Goal: Information Seeking & Learning: Learn about a topic

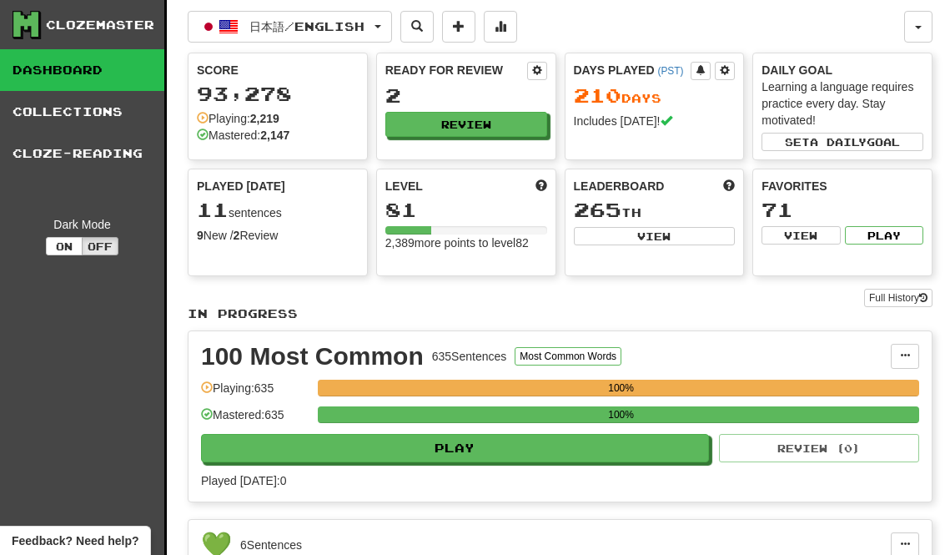
click at [408, 125] on button "Review" at bounding box center [466, 124] width 162 height 25
select select "********"
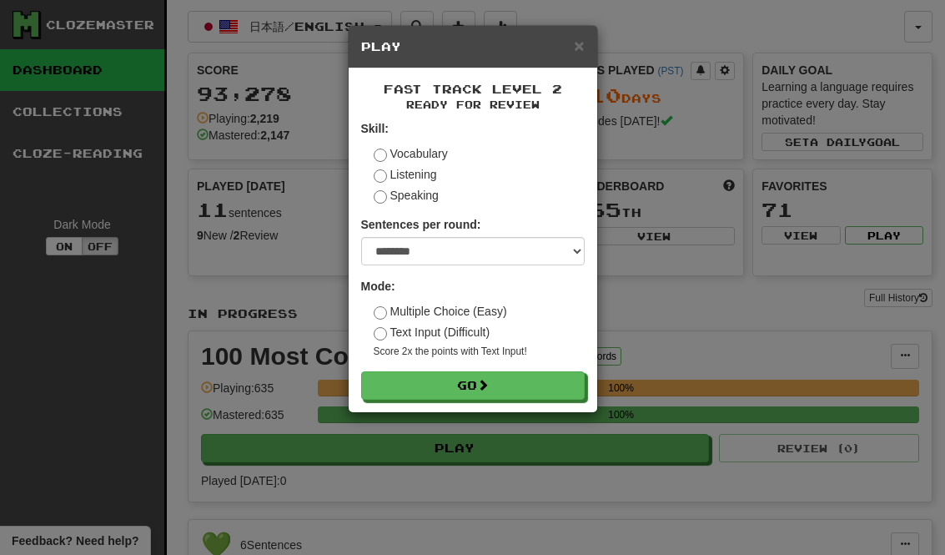
click at [555, 387] on button "Go" at bounding box center [473, 385] width 224 height 28
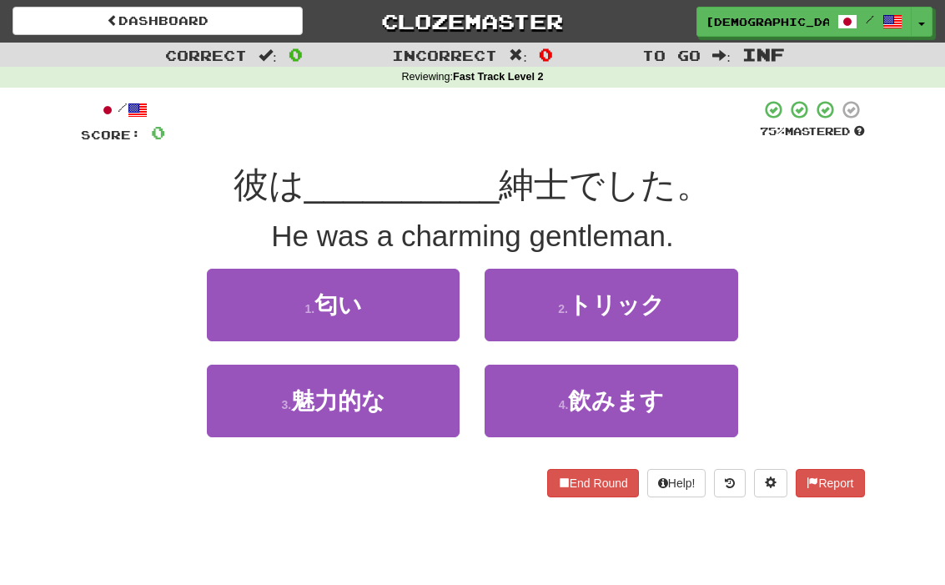
scroll to position [3, 0]
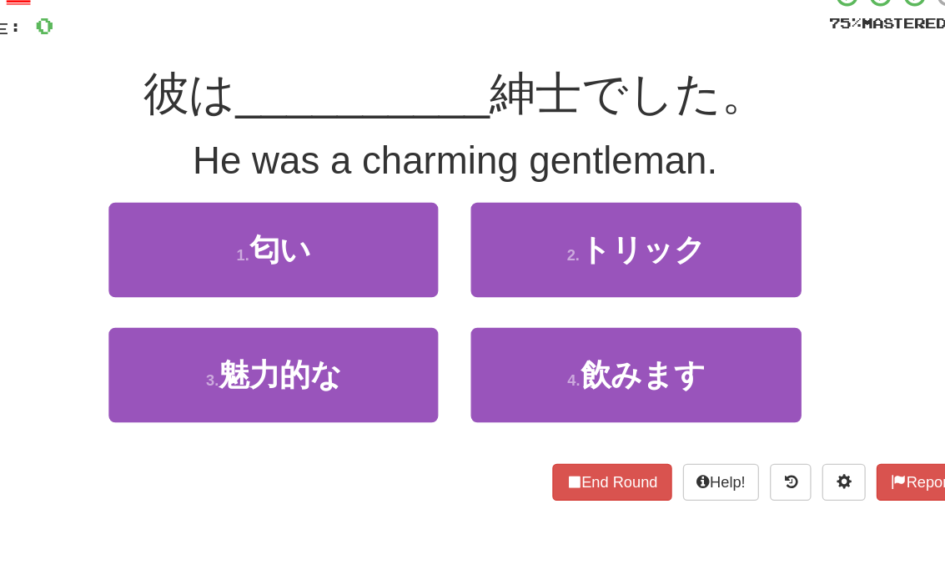
click at [207, 361] on button "3 . 魅力的な" at bounding box center [333, 397] width 253 height 73
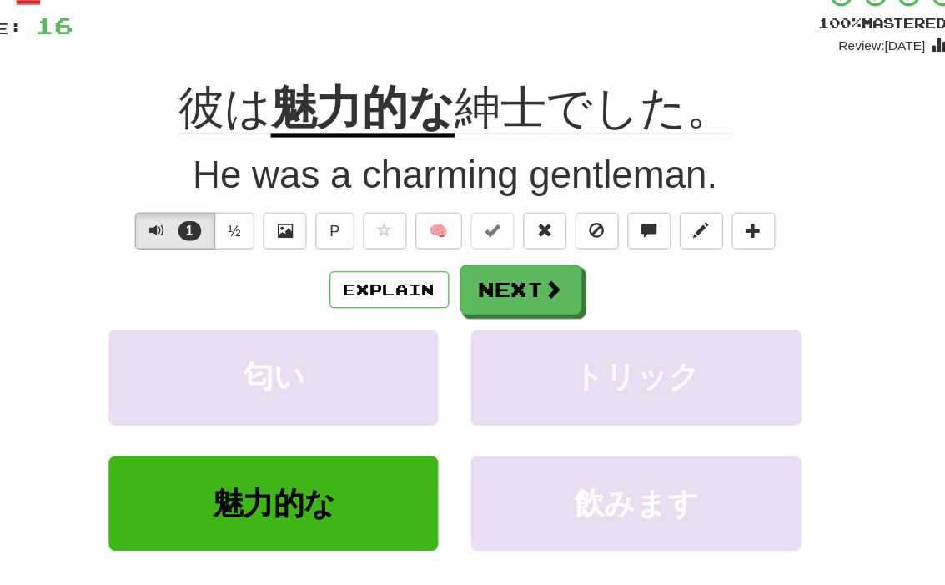
click at [540, 324] on span at bounding box center [547, 331] width 15 height 15
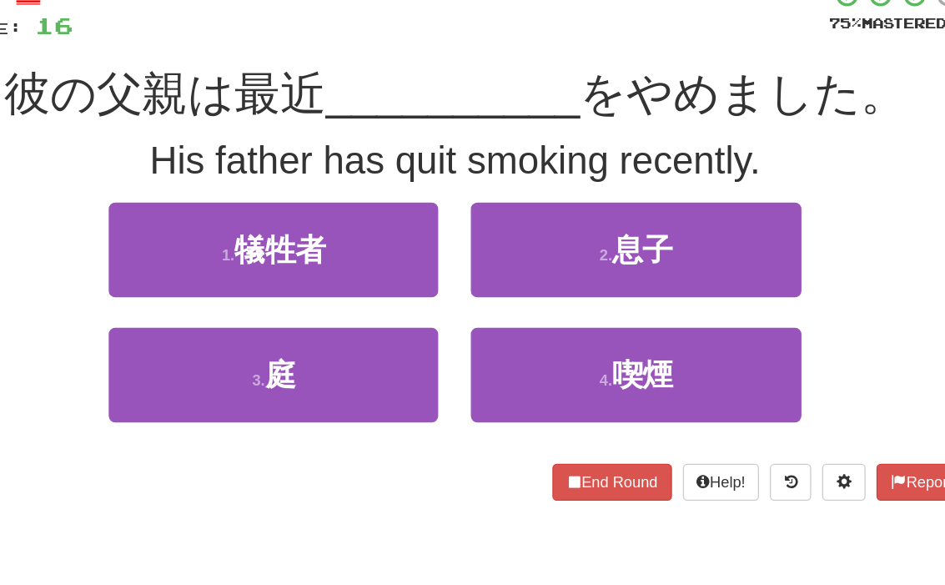
click at [207, 361] on button "3 . 庭" at bounding box center [333, 397] width 253 height 73
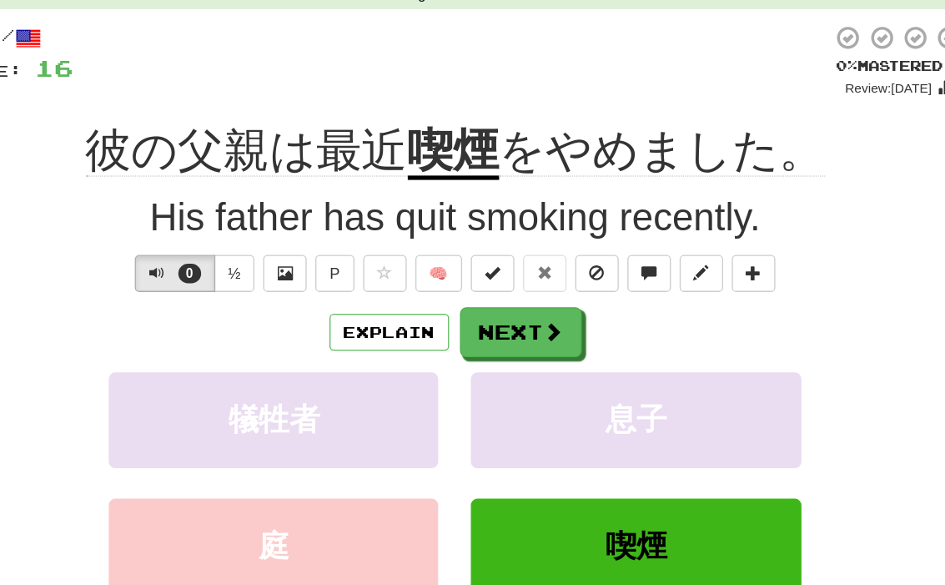
click at [476, 313] on button "Next" at bounding box center [522, 332] width 93 height 38
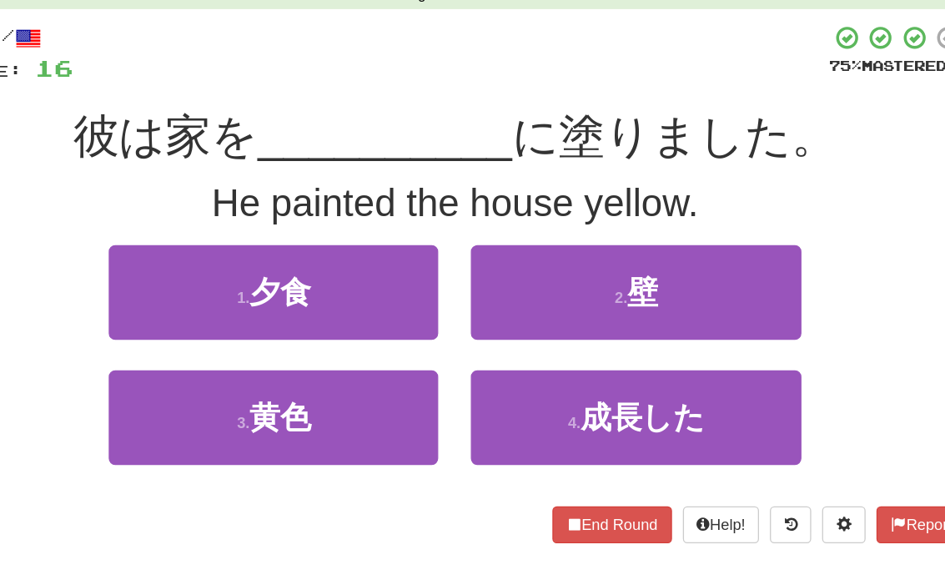
click at [207, 361] on button "3 . 黄色" at bounding box center [333, 397] width 253 height 73
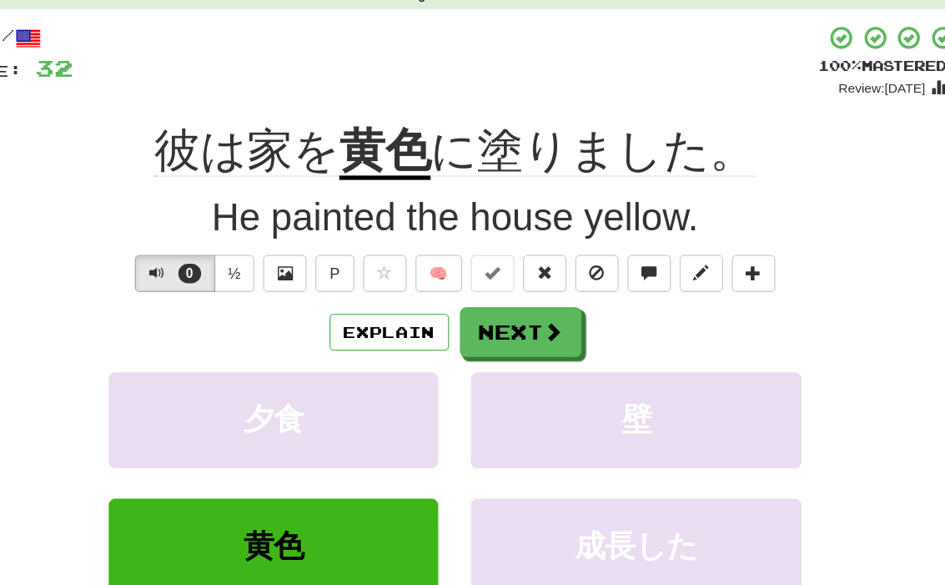
click at [376, 318] on button "Explain" at bounding box center [422, 332] width 92 height 28
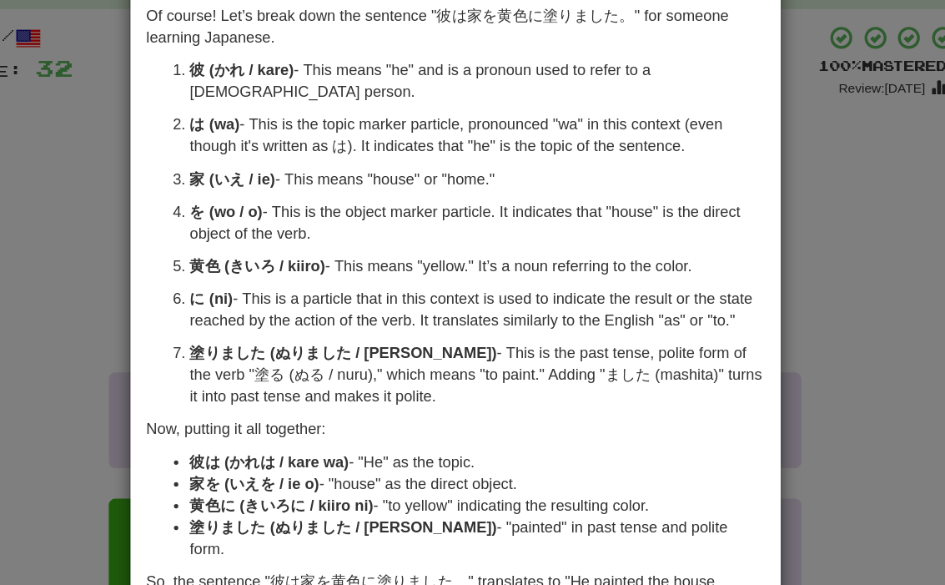
click at [80, 125] on div "× Explanation Of course! Let’s break down the sentence "彼は家を黄色に塗りました。" for some…" at bounding box center [472, 292] width 945 height 585
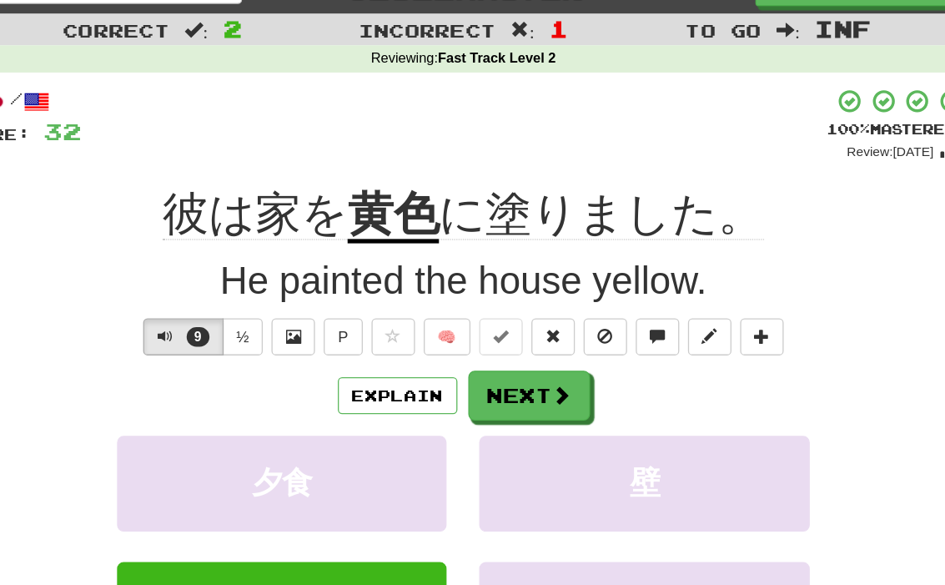
click at [476, 313] on button "Next" at bounding box center [522, 332] width 93 height 38
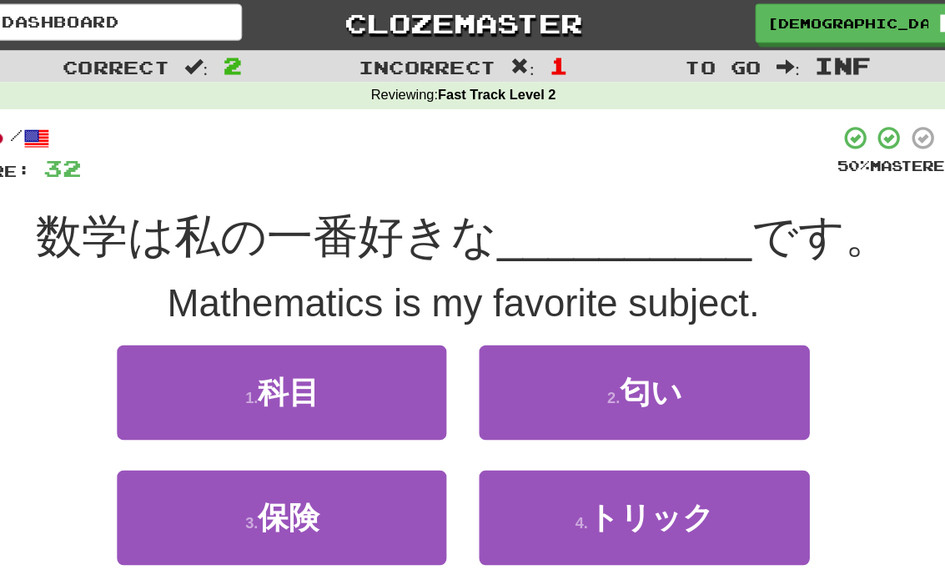
scroll to position [0, 0]
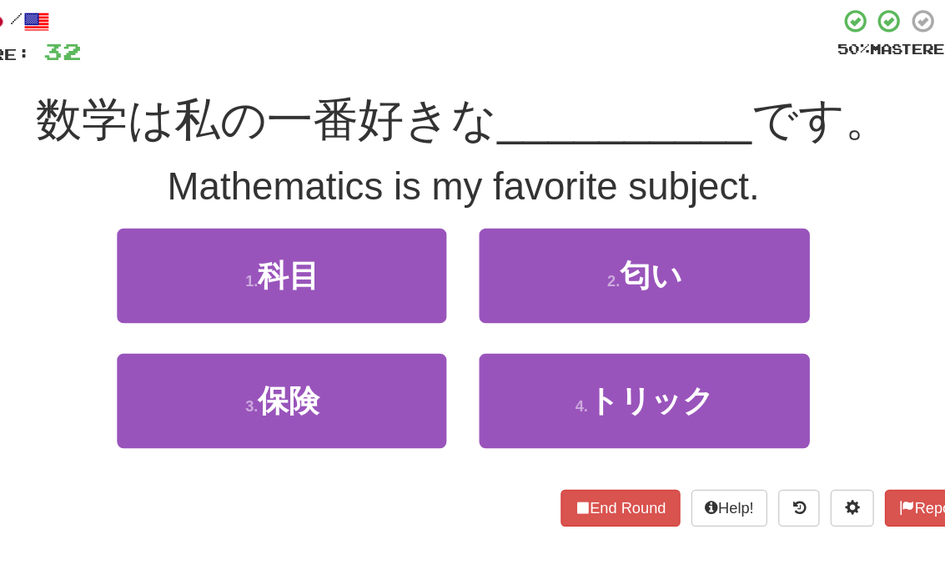
click at [207, 364] on button "3 . 保険" at bounding box center [333, 400] width 253 height 73
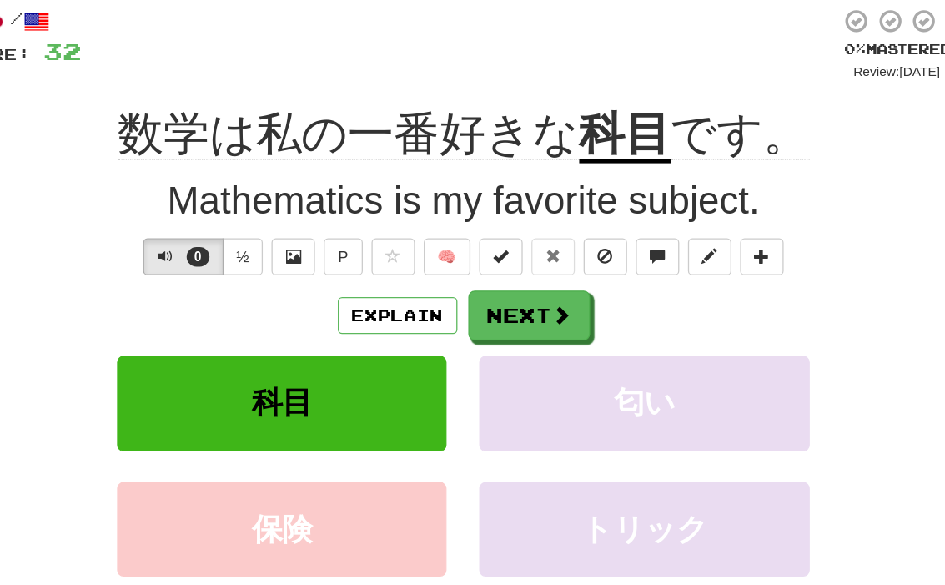
click at [540, 327] on span at bounding box center [547, 334] width 15 height 15
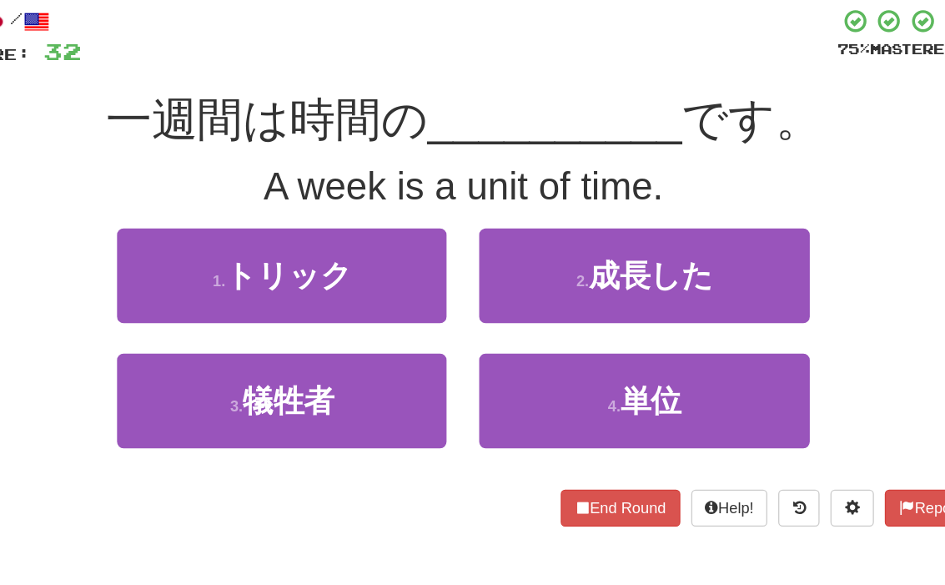
click at [591, 364] on button "4 . 単位" at bounding box center [611, 400] width 253 height 73
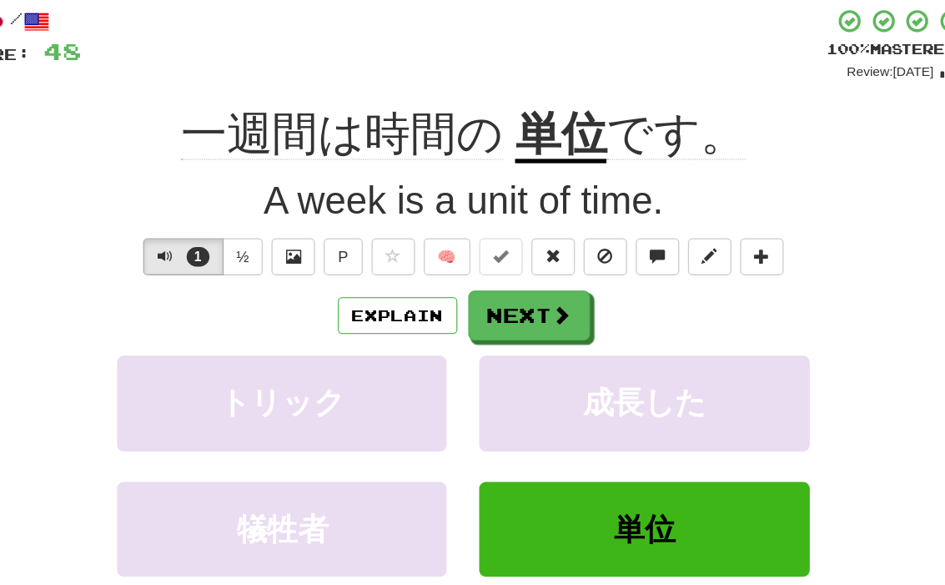
click at [540, 327] on span at bounding box center [547, 334] width 15 height 15
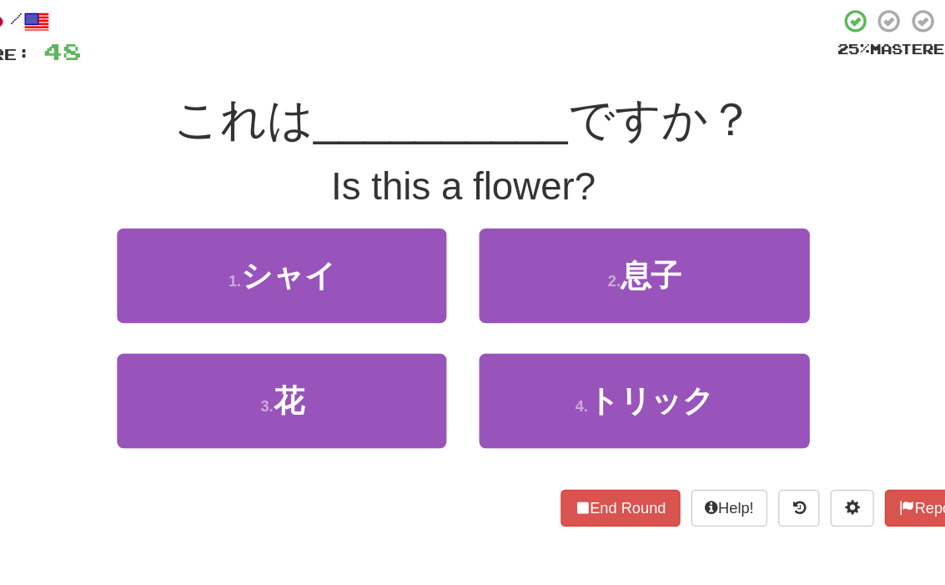
click at [207, 364] on button "3 . 花" at bounding box center [333, 400] width 253 height 73
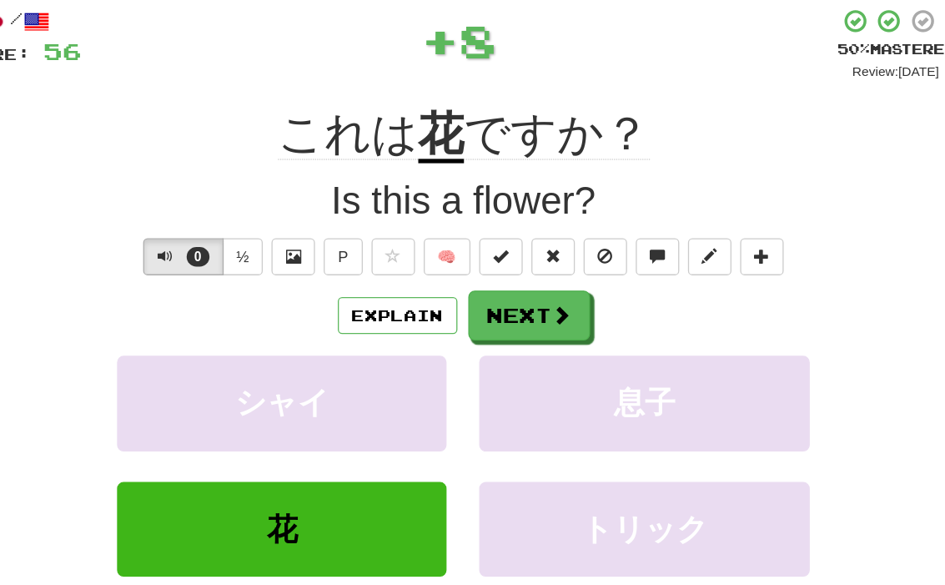
click at [476, 316] on button "Next" at bounding box center [522, 335] width 93 height 38
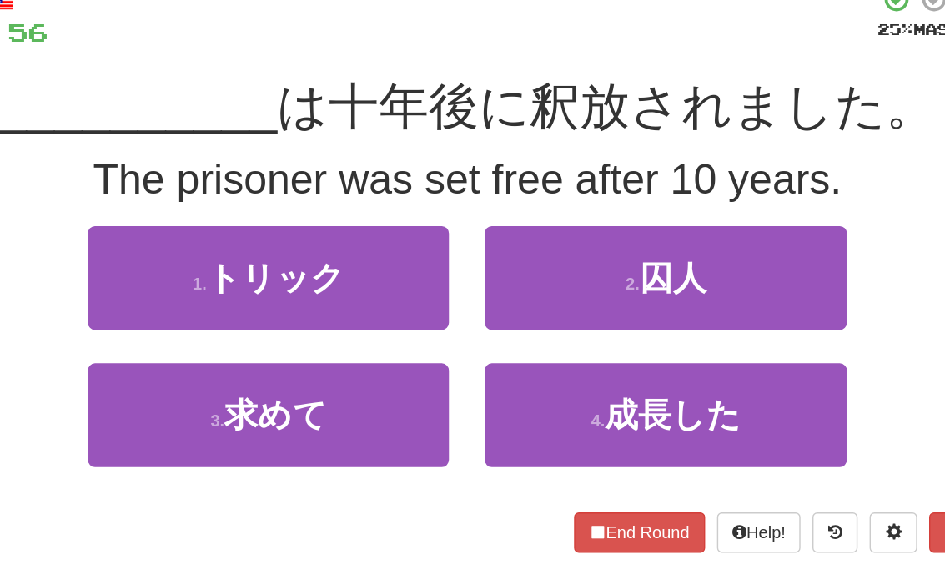
click at [523, 269] on button "2 . 囚人" at bounding box center [611, 305] width 253 height 73
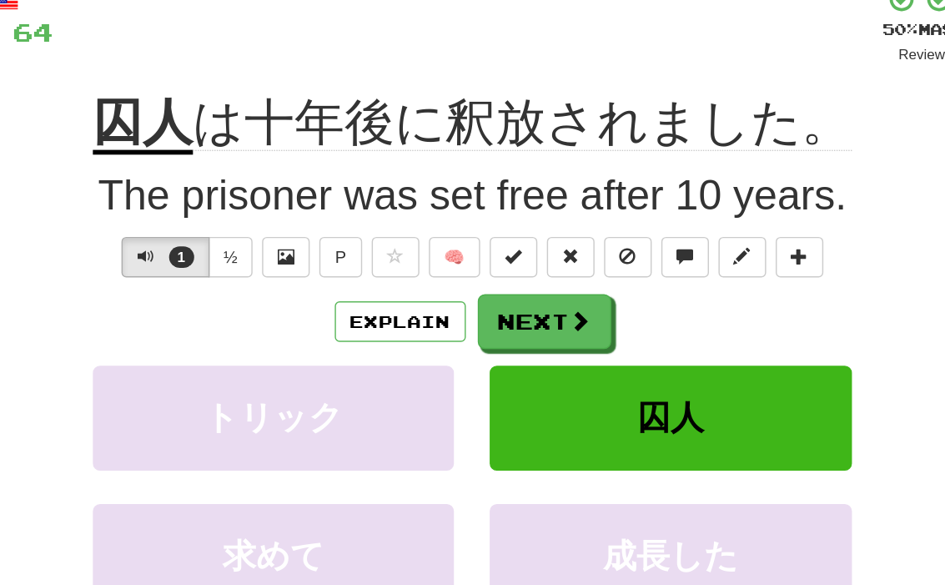
click at [476, 316] on button "Next" at bounding box center [522, 335] width 93 height 38
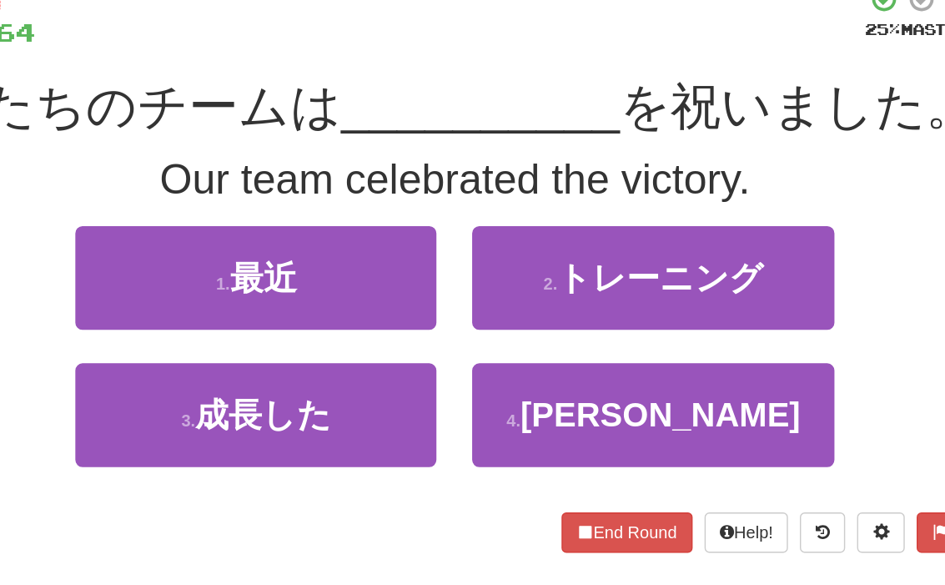
click at [486, 364] on button "4 . [PERSON_NAME]" at bounding box center [611, 400] width 253 height 73
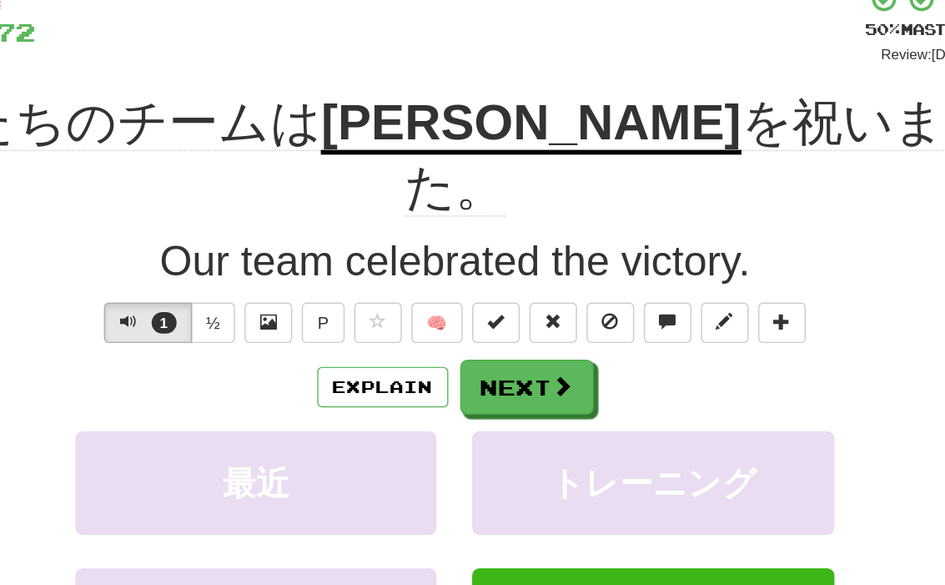
click at [476, 362] on button "Next" at bounding box center [522, 381] width 93 height 38
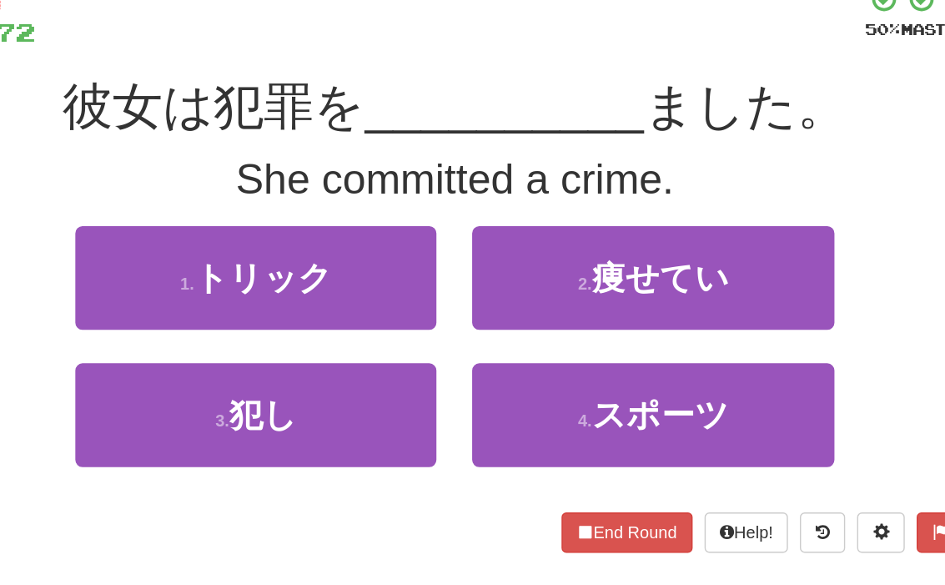
click at [207, 364] on button "3 . 犯し" at bounding box center [333, 400] width 253 height 73
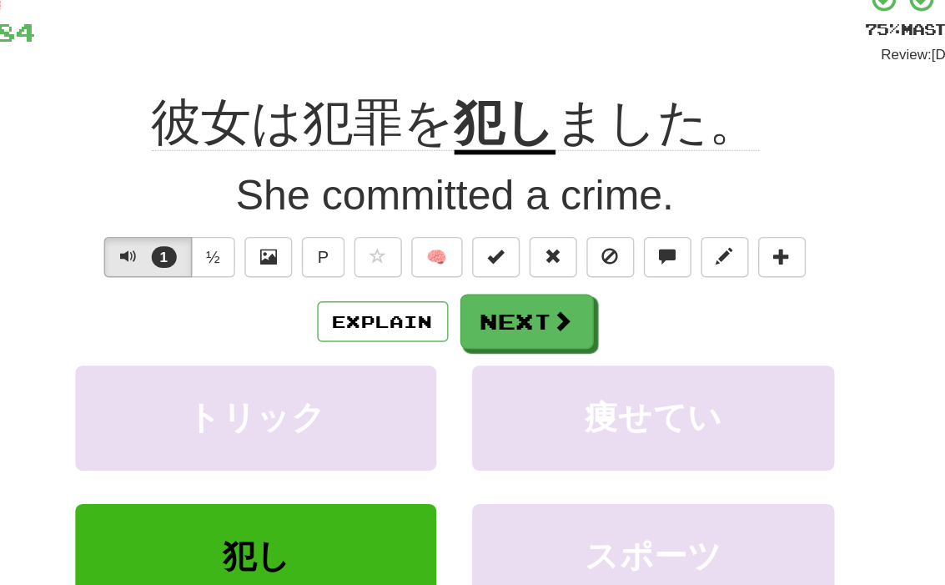
click at [540, 327] on span at bounding box center [547, 334] width 15 height 15
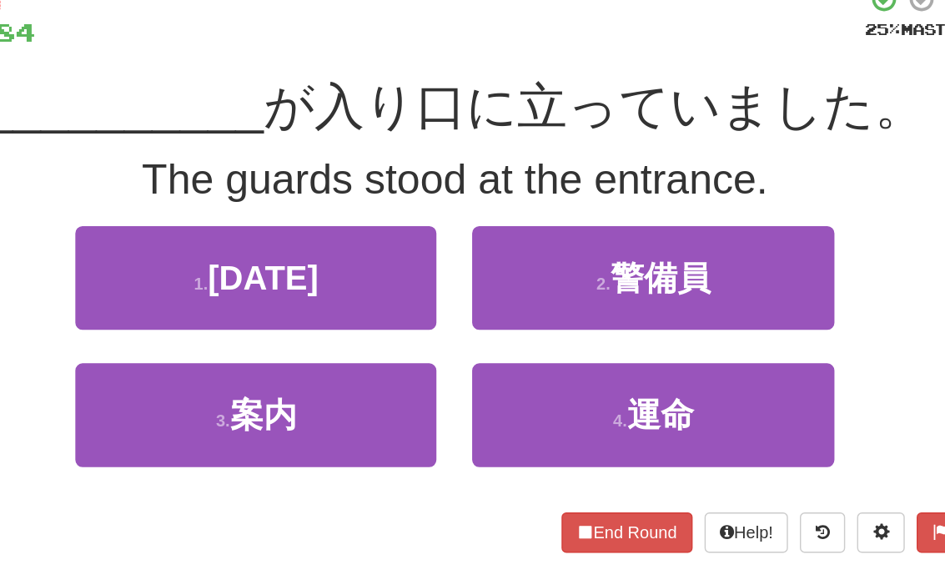
click at [207, 364] on button "3 . 案内" at bounding box center [333, 400] width 253 height 73
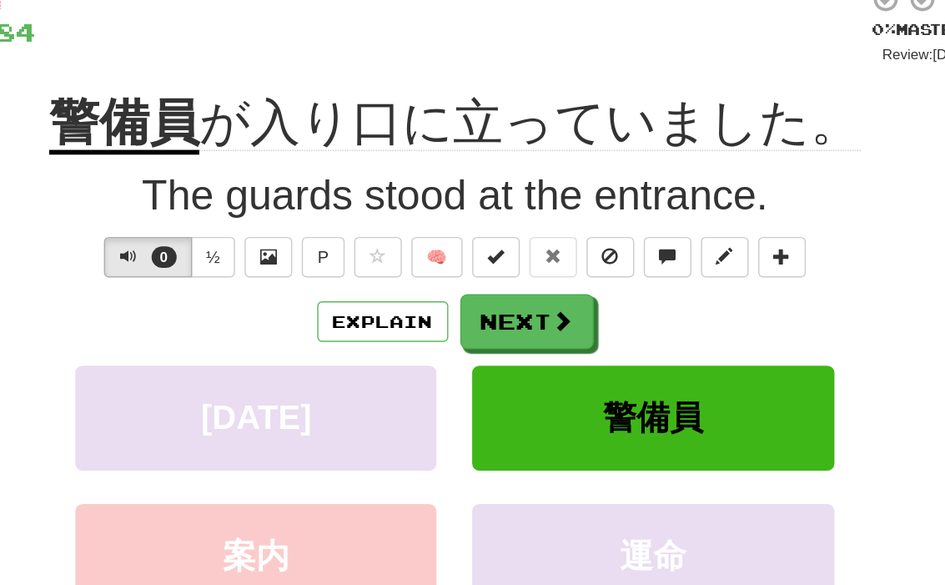
click at [476, 316] on button "Next" at bounding box center [522, 335] width 93 height 38
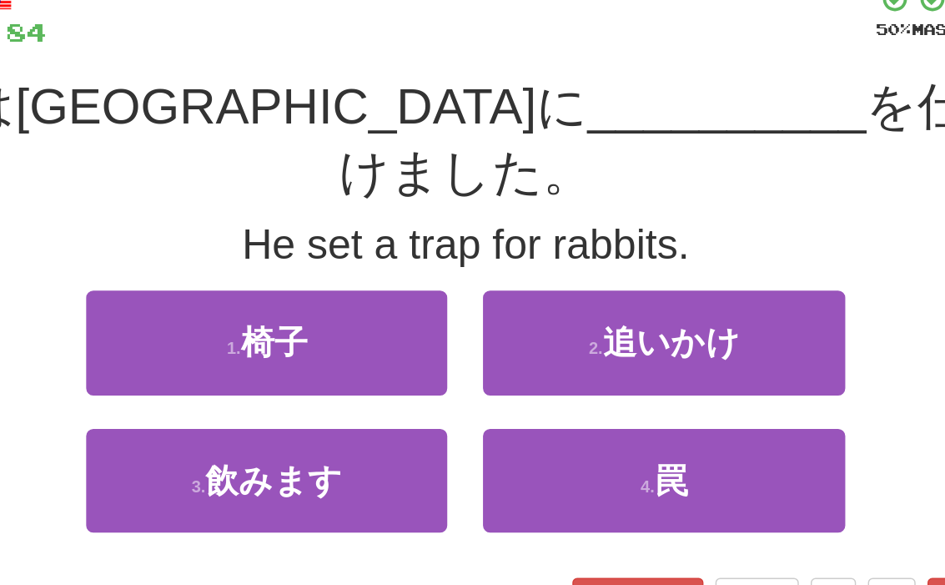
click at [488, 410] on button "4 . 罠" at bounding box center [611, 446] width 253 height 73
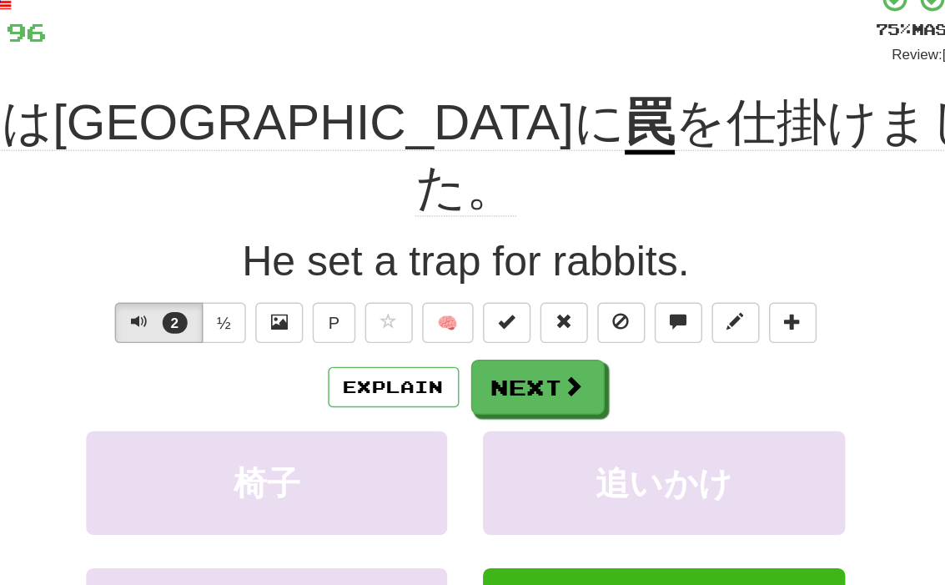
click at [476, 362] on button "Next" at bounding box center [522, 381] width 93 height 38
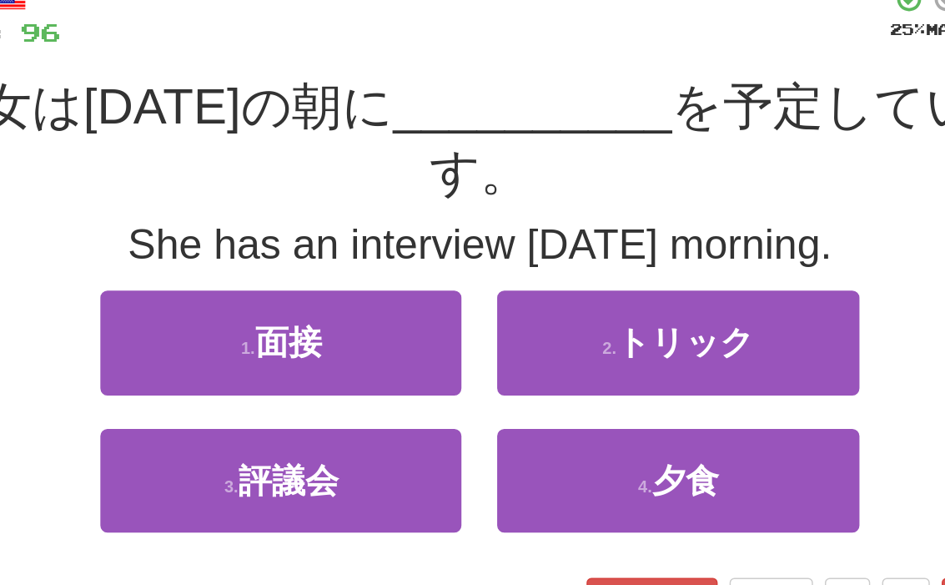
click at [207, 314] on button "1 . 面接" at bounding box center [333, 350] width 253 height 73
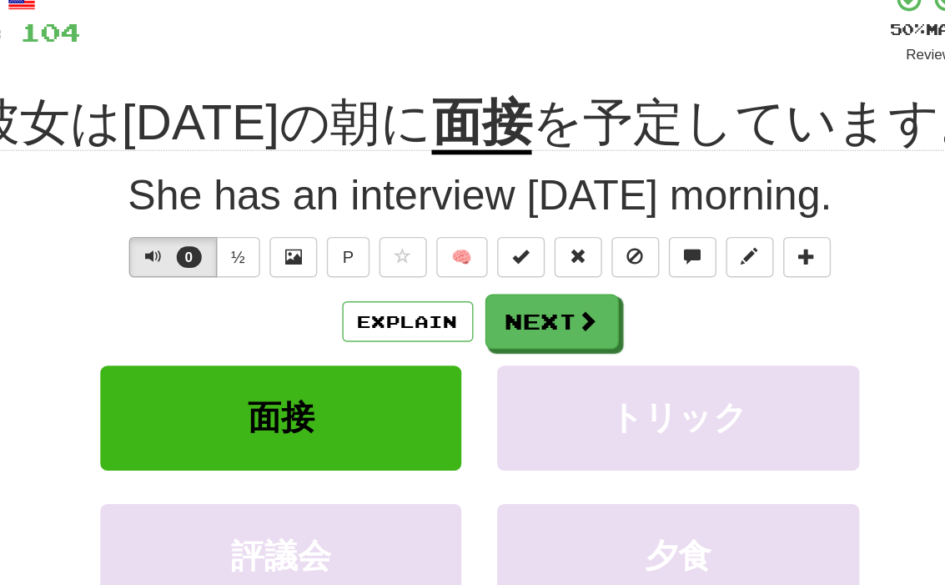
click at [540, 327] on span at bounding box center [547, 334] width 15 height 15
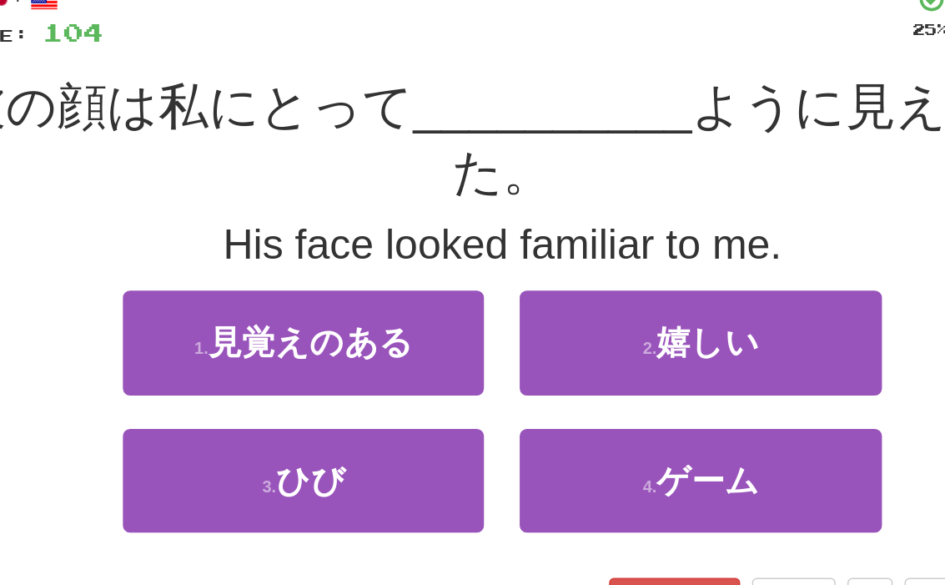
click at [207, 314] on button "1 . 見覚えのある" at bounding box center [333, 350] width 253 height 73
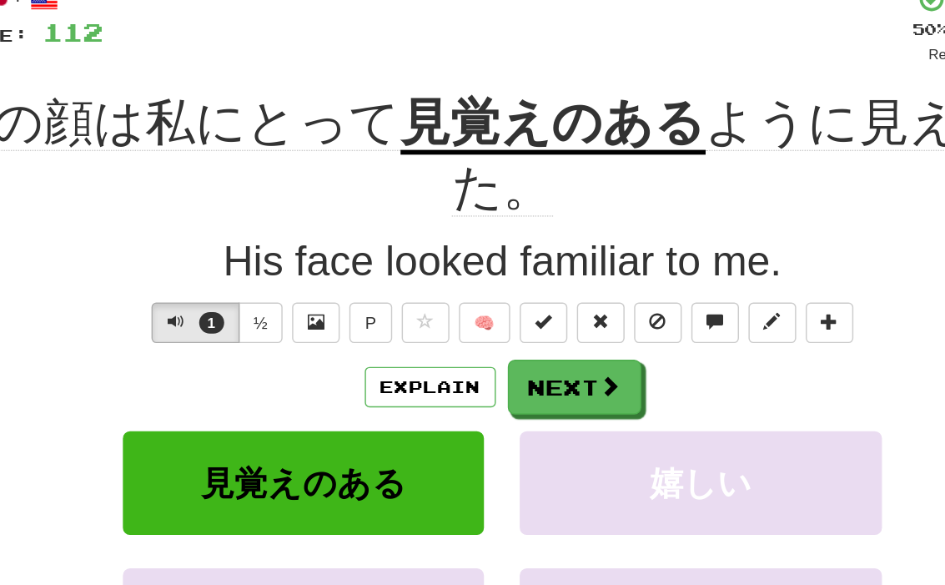
click at [376, 367] on button "Explain" at bounding box center [422, 381] width 92 height 28
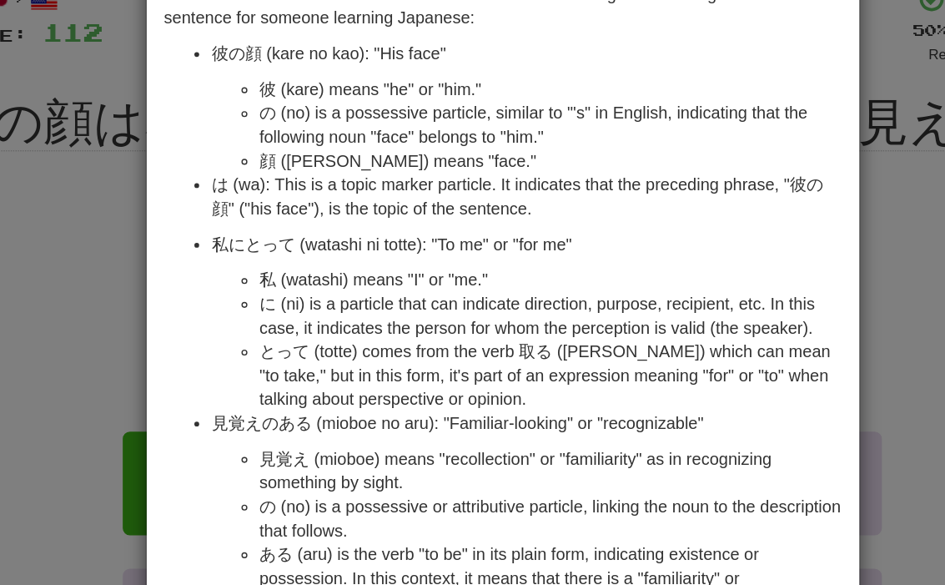
click at [69, 85] on div "× Explanation The Japanese sentence "彼の顔は私にとって見覚えのあるように見えました。" translates to "H…" at bounding box center [472, 292] width 945 height 585
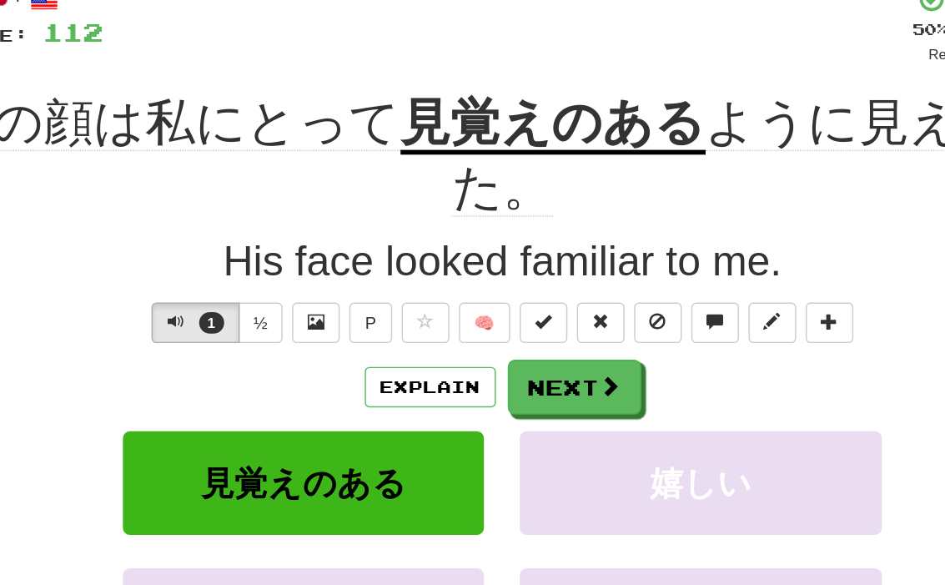
click at [476, 362] on button "Next" at bounding box center [522, 381] width 93 height 38
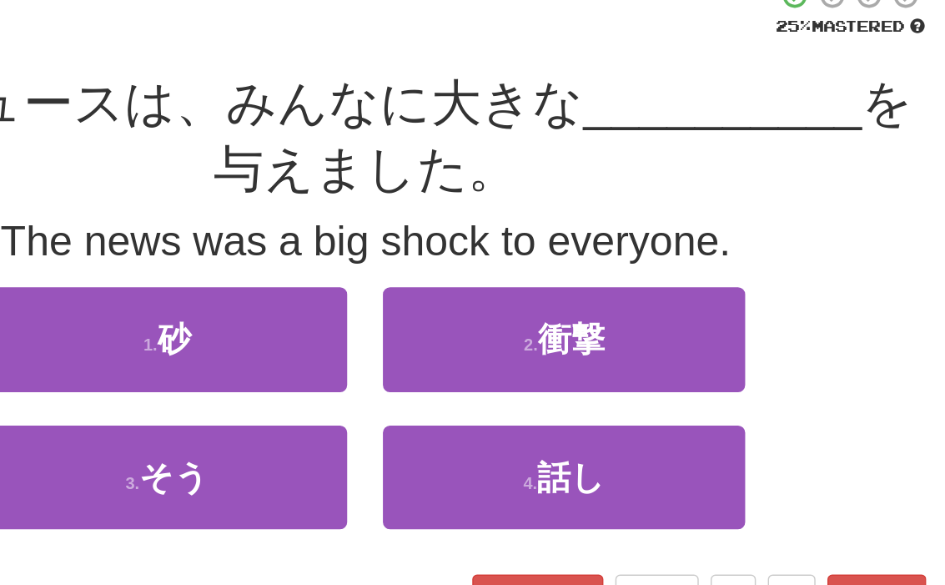
click at [485, 314] on button "2 . 衝撃" at bounding box center [611, 350] width 253 height 73
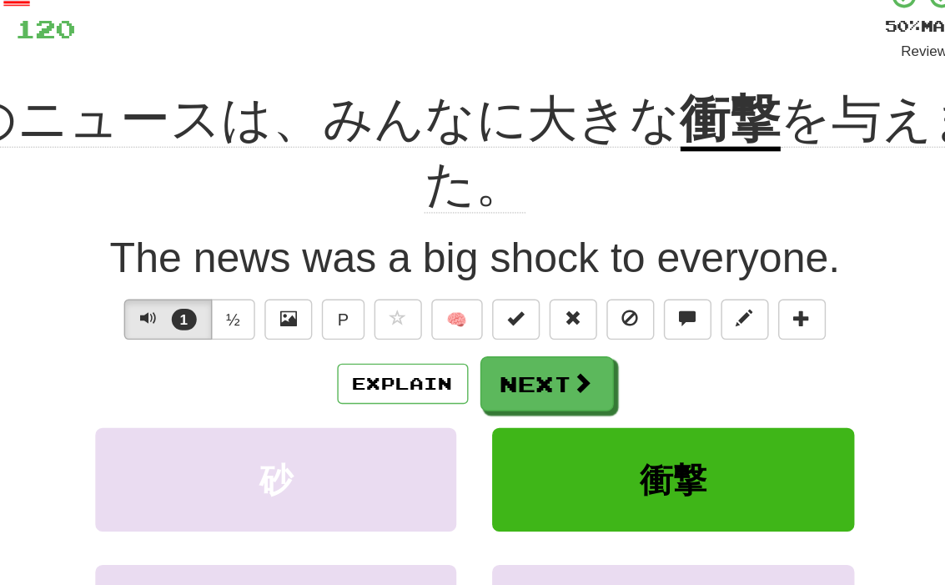
click at [376, 367] on button "Explain" at bounding box center [422, 381] width 92 height 28
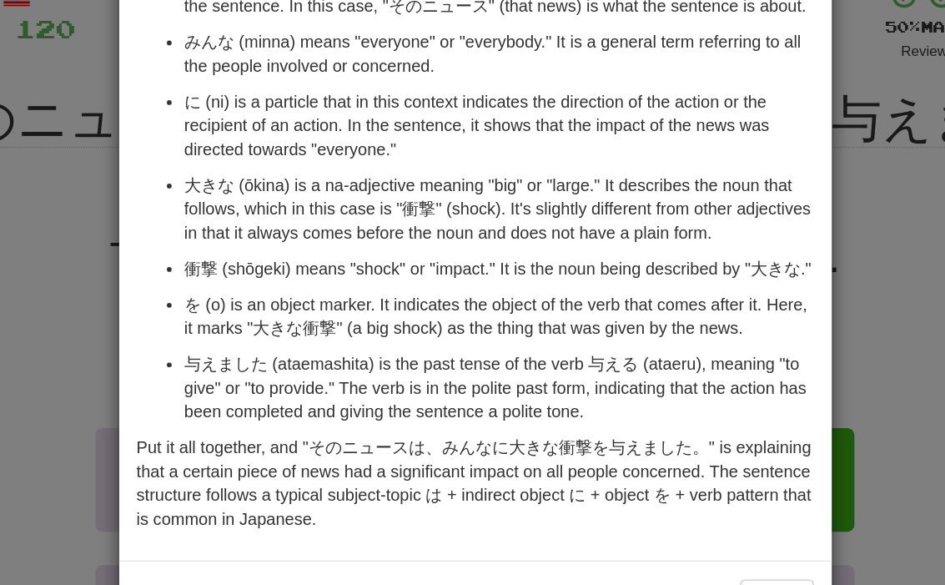
scroll to position [131, 0]
click at [64, 198] on div "× Explanation Certainly! The Japanese sentence "そのニュースは、みんなに大きな衝撃を与えました。" trans…" at bounding box center [472, 292] width 945 height 585
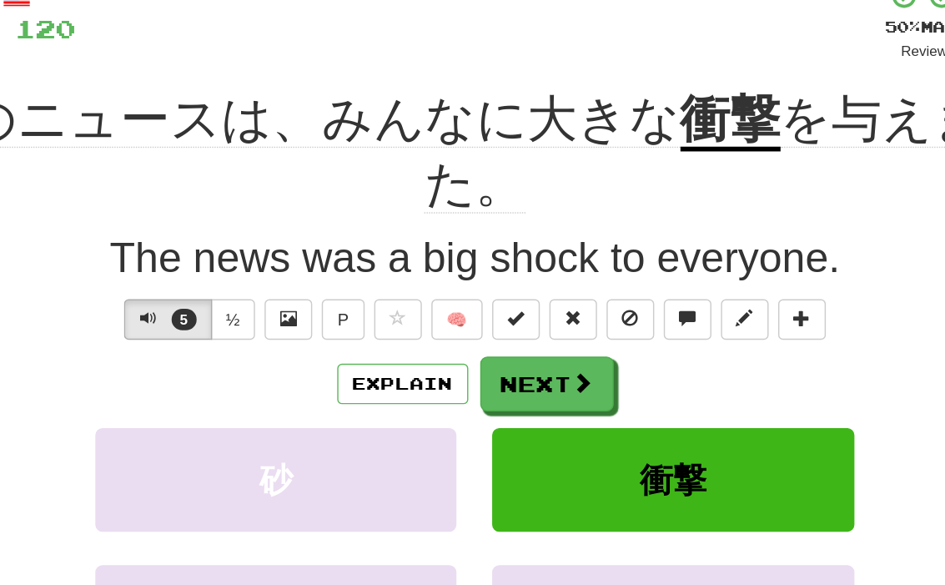
click at [610, 235] on div "/ Score: 120 + 8 50 % Mastered Review: [DATE] そのニュースは、みんなに大きな 衝撃 を与えました。 The ne…" at bounding box center [473, 382] width 784 height 566
click at [540, 373] on span at bounding box center [547, 380] width 15 height 15
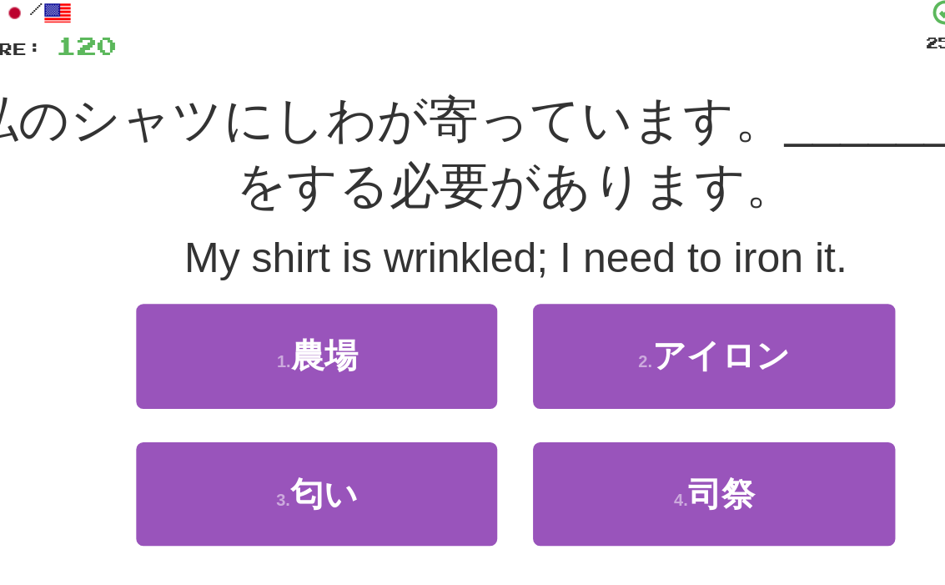
click at [575, 314] on button "2 . アイロン" at bounding box center [611, 350] width 253 height 73
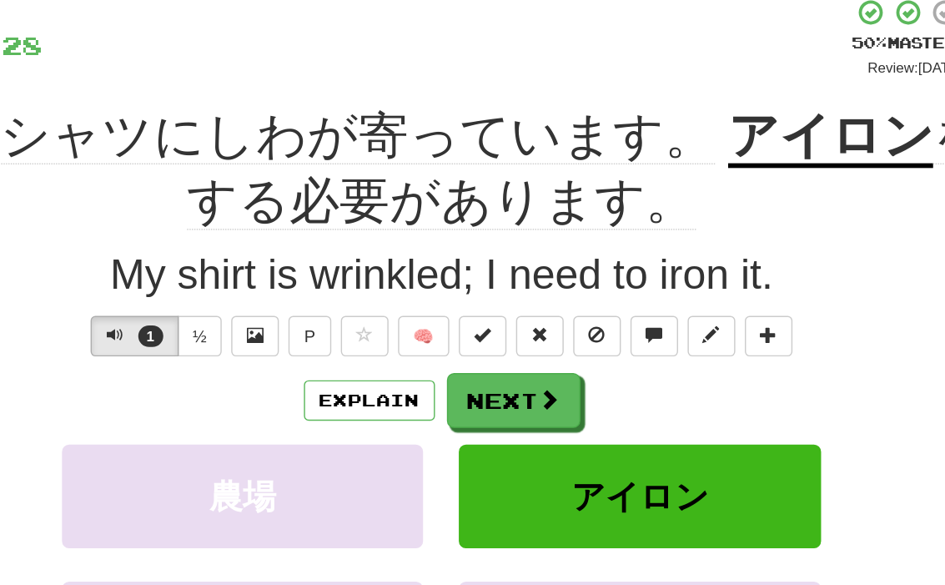
click at [376, 367] on button "Explain" at bounding box center [422, 381] width 92 height 28
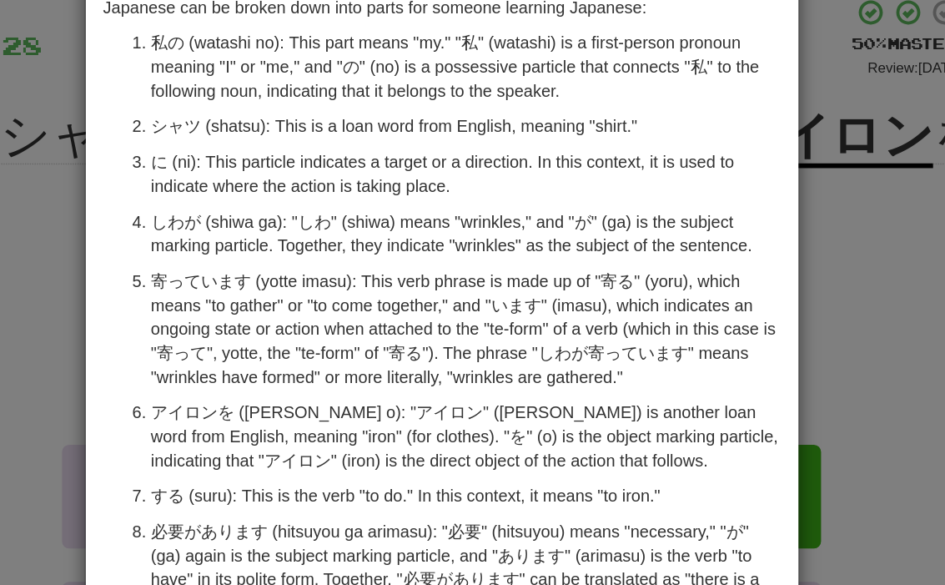
click at [43, 212] on div "× Explanation The sentence "私のシャーツにしわが寄っています。アイロンをする必要があります。" in Japanese can b…" at bounding box center [472, 292] width 945 height 585
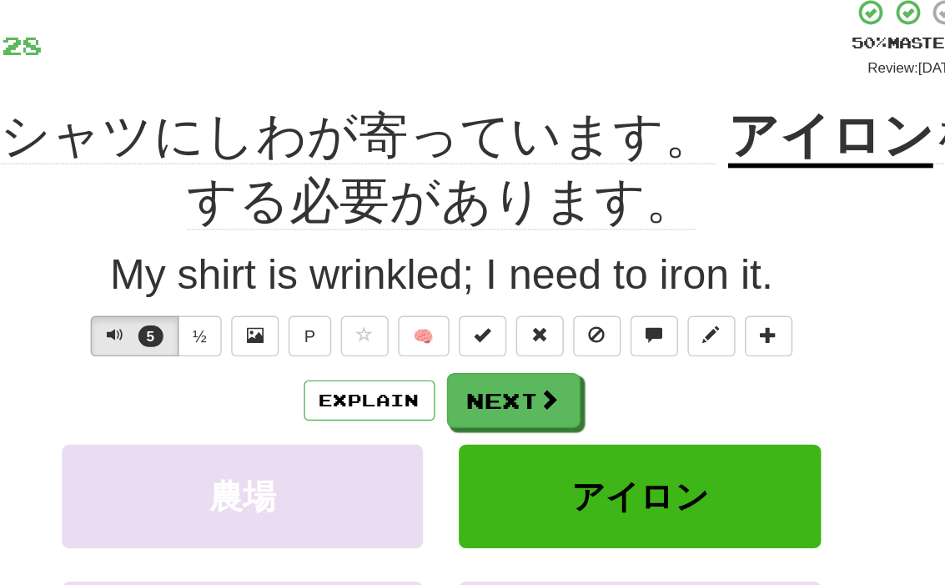
click at [376, 367] on button "Explain" at bounding box center [422, 381] width 92 height 28
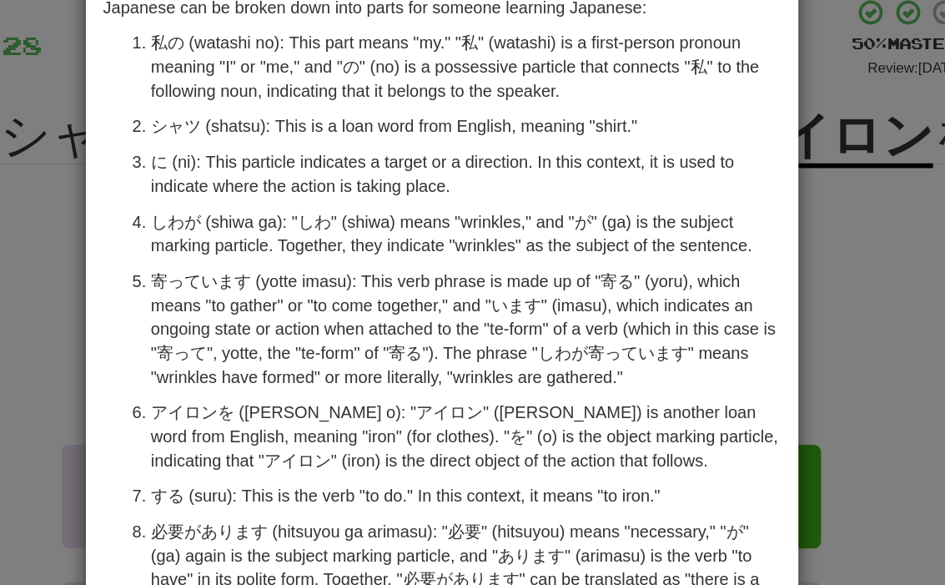
click at [48, 200] on div "× Explanation The sentence "私のシャーツにしわが寄っています。アイロンをする必要があります。" in Japanese can b…" at bounding box center [472, 292] width 945 height 585
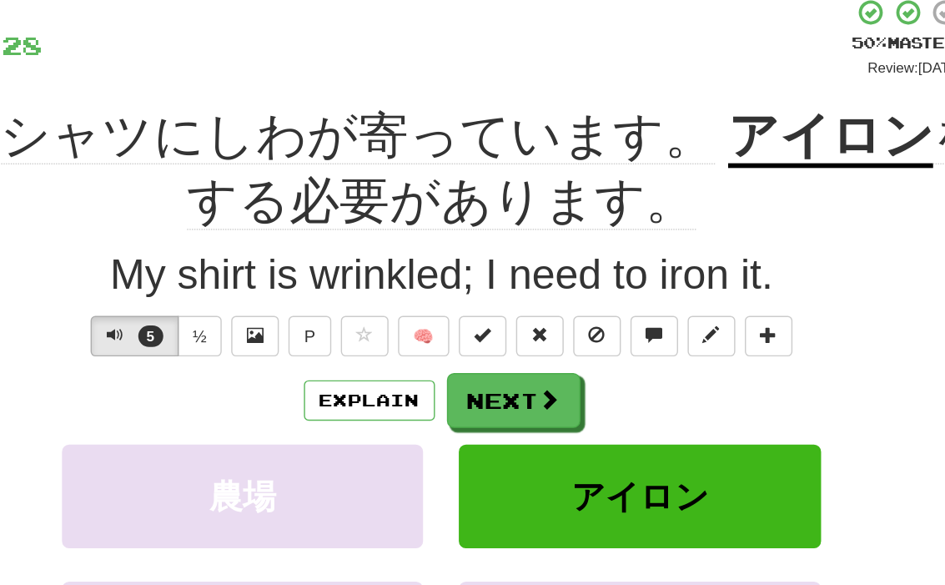
click at [476, 362] on button "Next" at bounding box center [522, 381] width 93 height 38
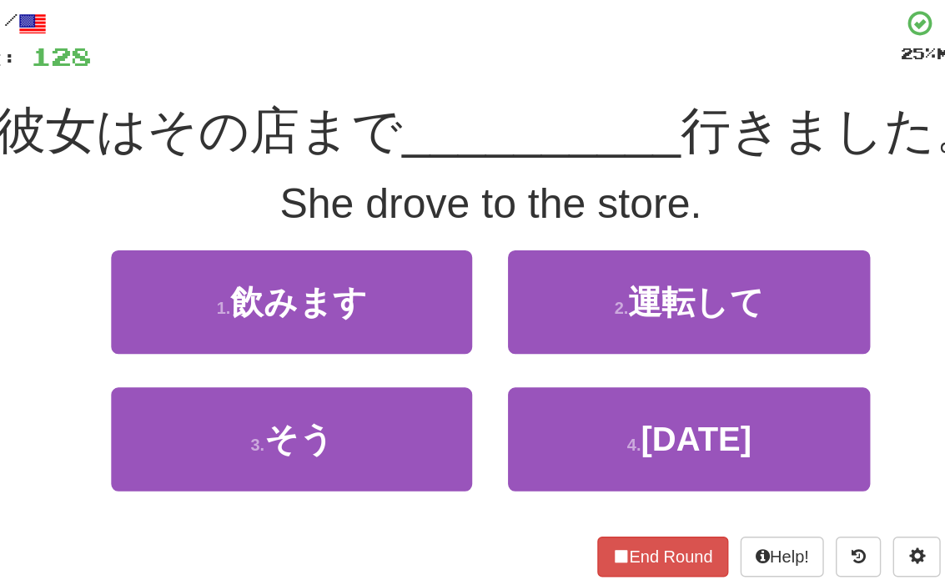
click at [565, 269] on button "2 . 運転して" at bounding box center [611, 305] width 253 height 73
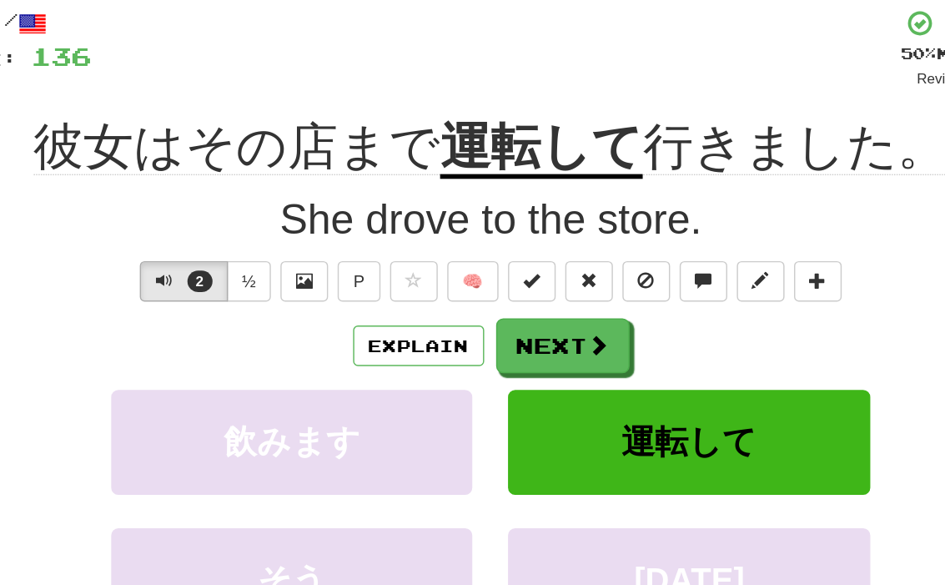
click at [540, 327] on span at bounding box center [547, 334] width 15 height 15
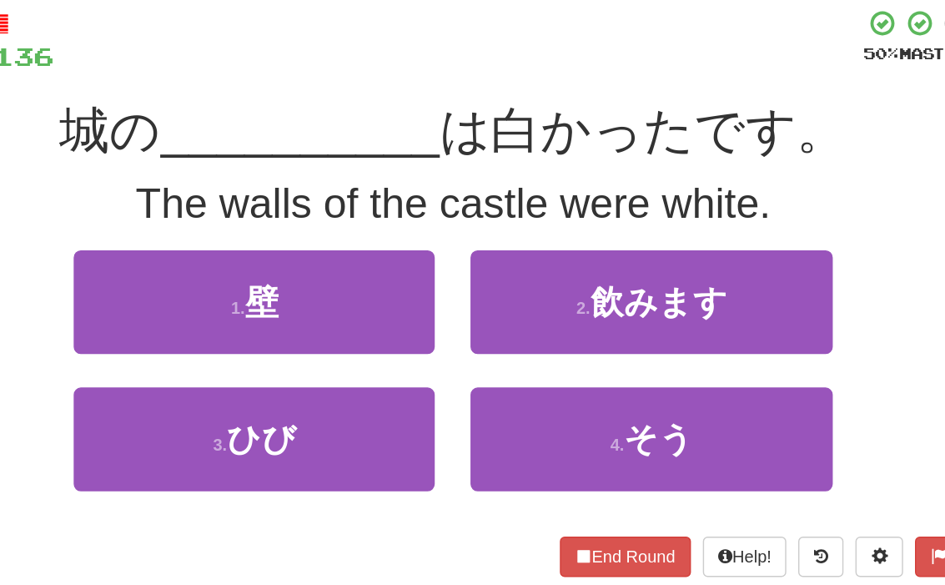
click at [207, 269] on button "1 . 壁" at bounding box center [333, 305] width 253 height 73
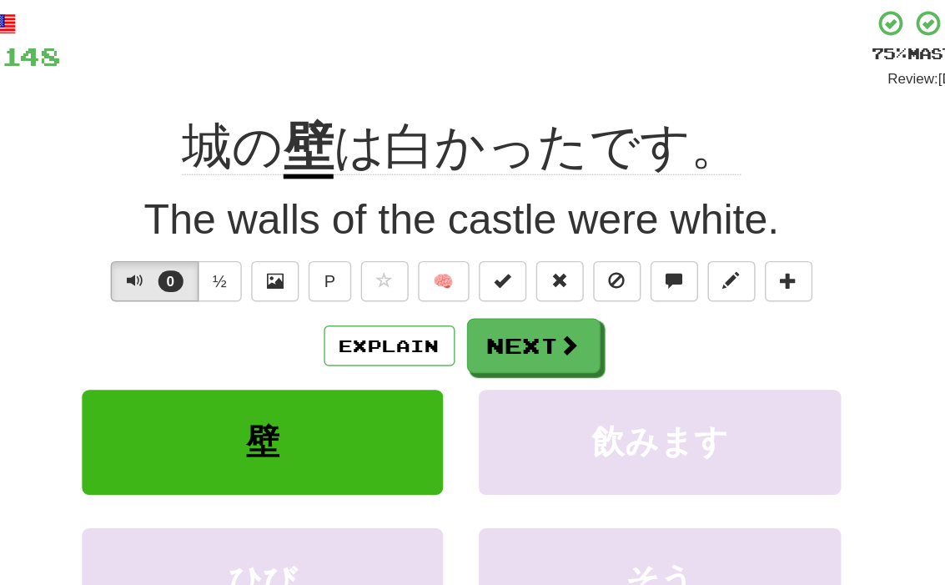
click at [476, 316] on button "Next" at bounding box center [522, 335] width 93 height 38
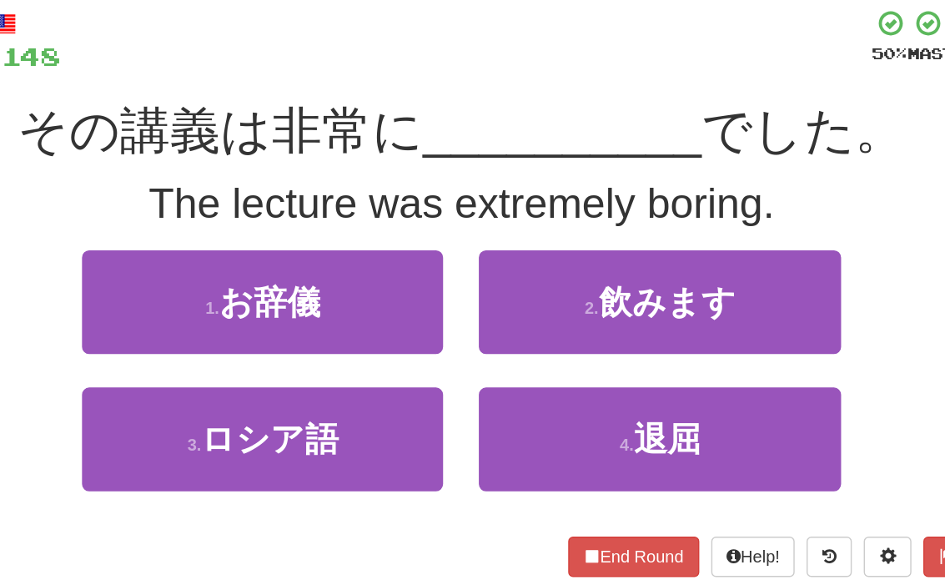
click at [560, 364] on button "4 . 退屈" at bounding box center [611, 400] width 253 height 73
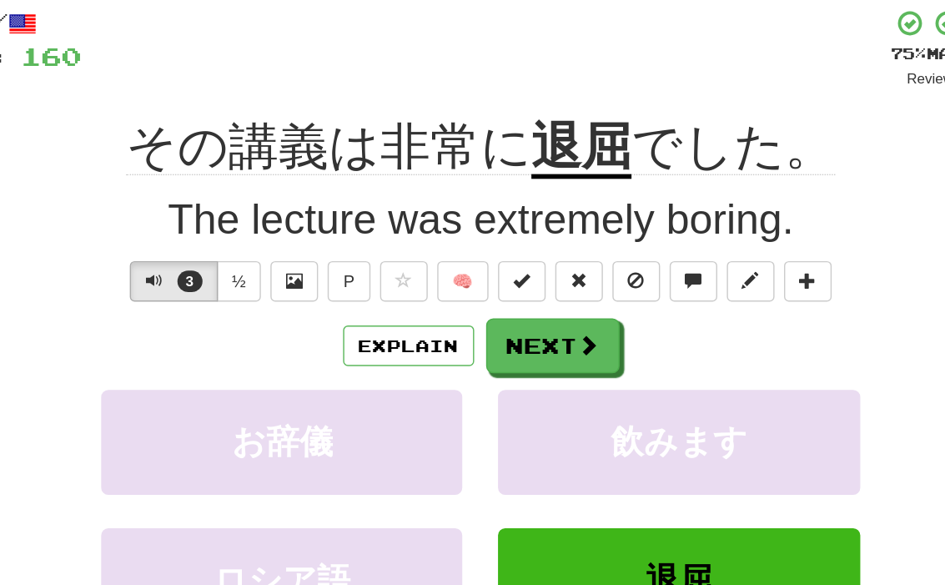
click at [540, 327] on span at bounding box center [547, 334] width 15 height 15
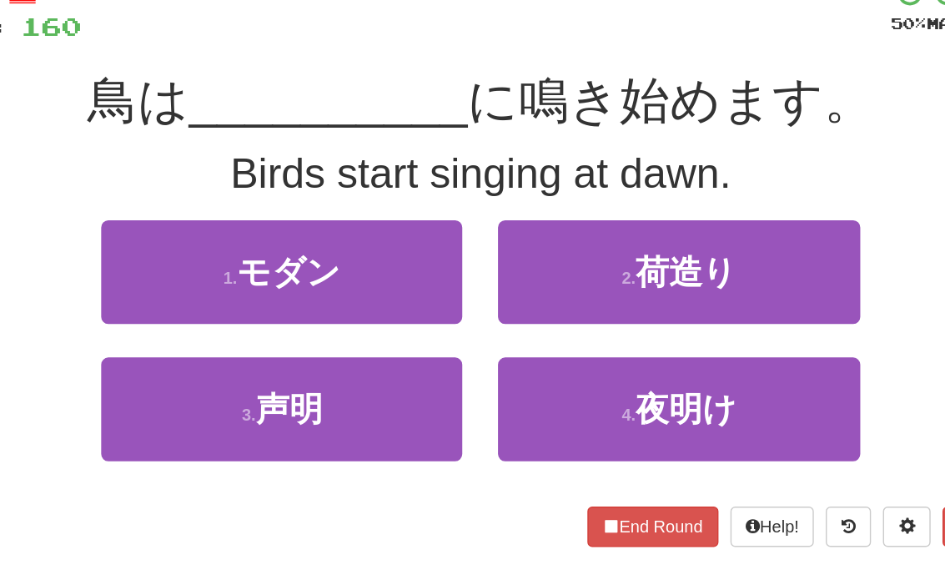
click at [580, 364] on button "4 . 夜明け" at bounding box center [611, 400] width 253 height 73
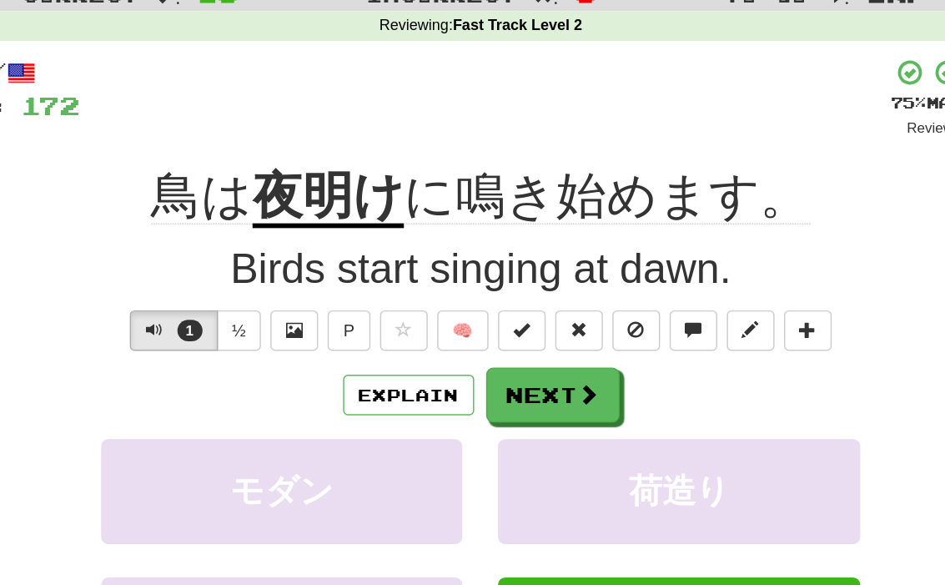
click at [540, 327] on span at bounding box center [547, 334] width 15 height 15
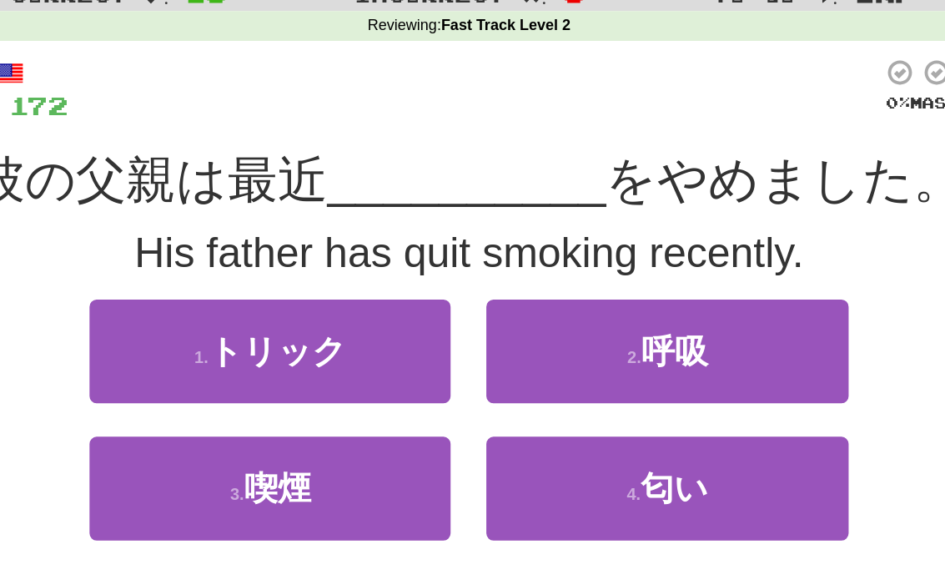
click at [274, 364] on button "3 . 喫煙" at bounding box center [333, 400] width 253 height 73
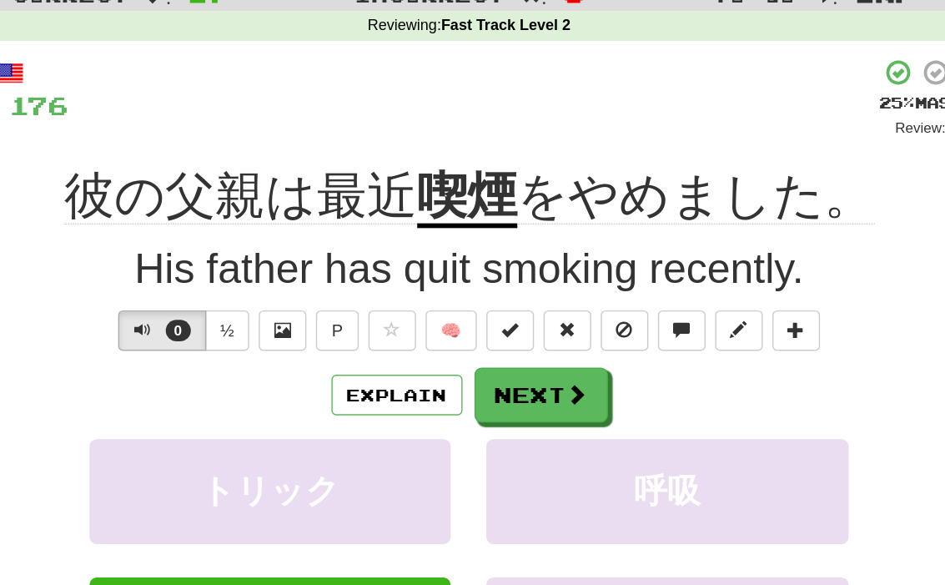
click at [376, 321] on button "Explain" at bounding box center [422, 335] width 92 height 28
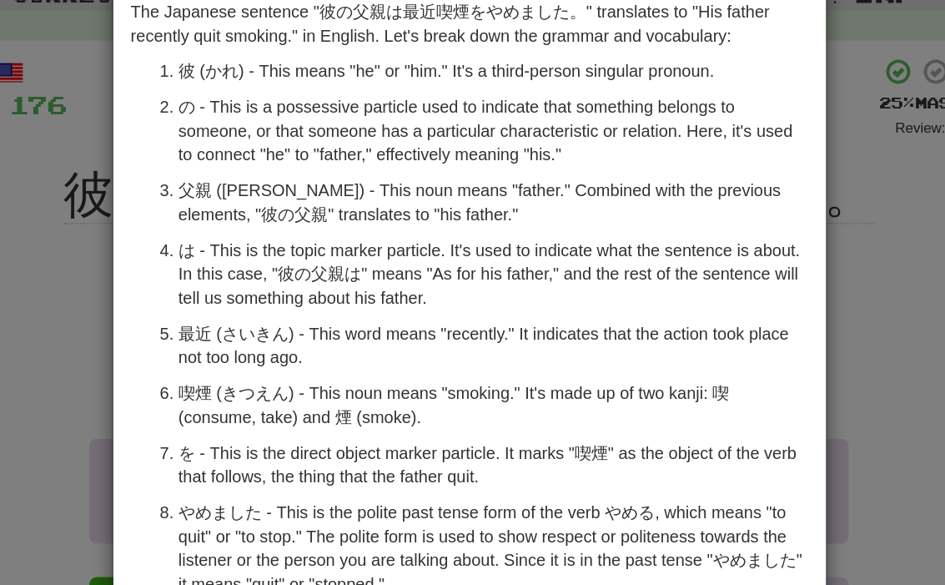
scroll to position [29, 0]
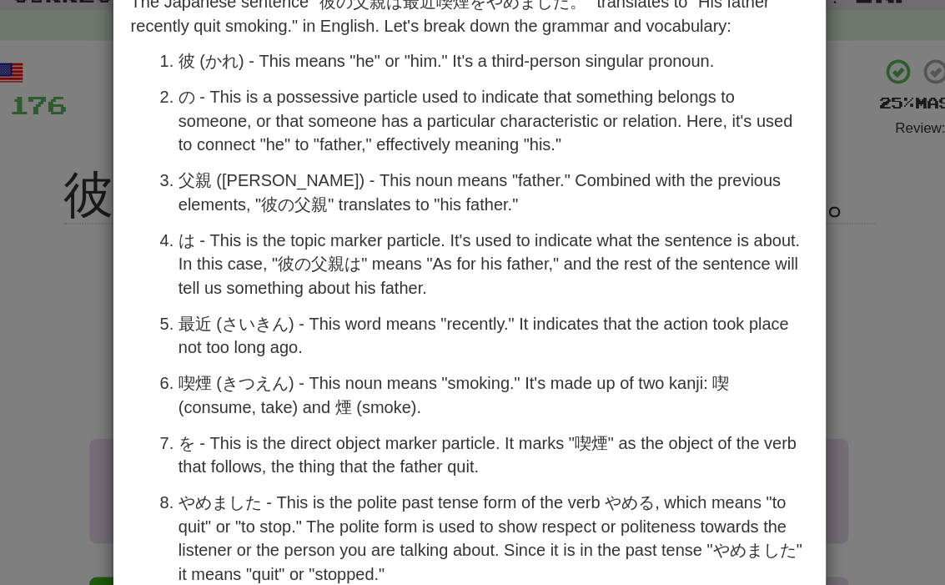
click at [617, 77] on div "× Explanation The Japanese sentence "彼の父親は最近喫煙をやめました。" translates to "His fathe…" at bounding box center [472, 292] width 945 height 585
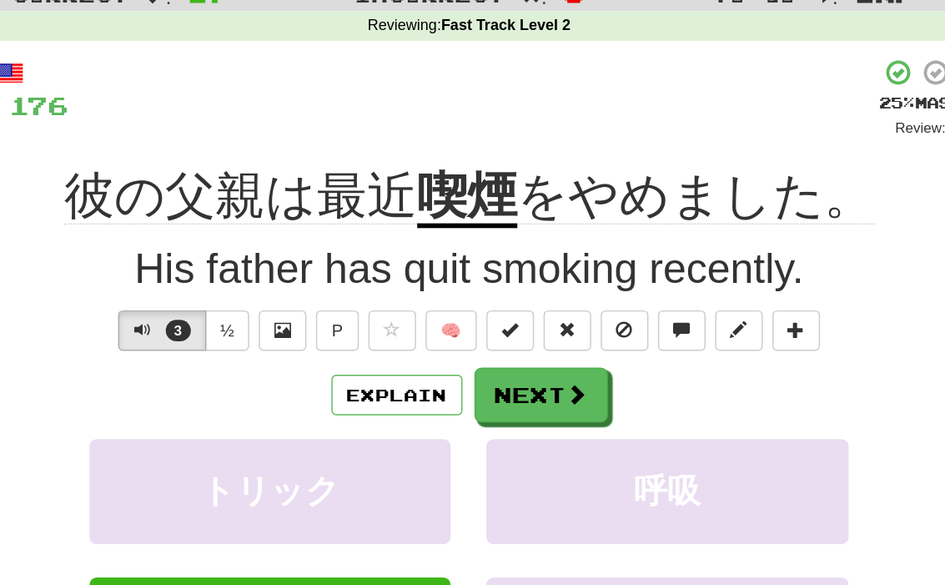
click at [476, 316] on button "Next" at bounding box center [522, 335] width 93 height 38
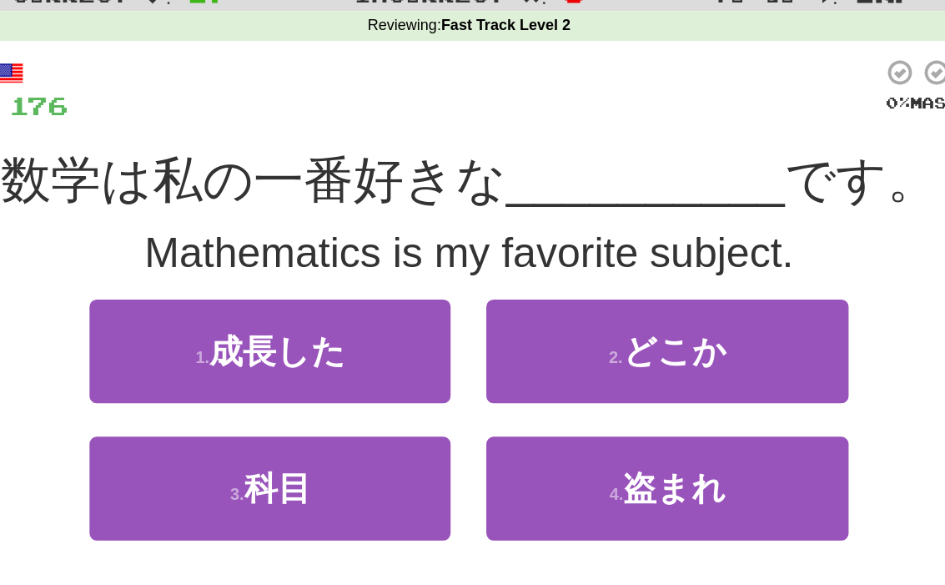
click at [243, 364] on button "3 . 科目" at bounding box center [333, 400] width 253 height 73
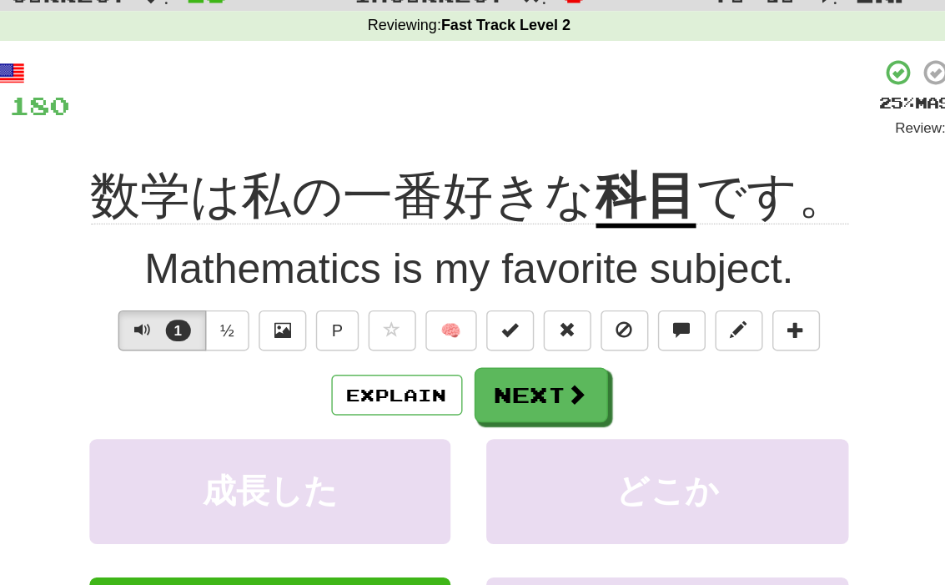
click at [540, 327] on span at bounding box center [547, 334] width 15 height 15
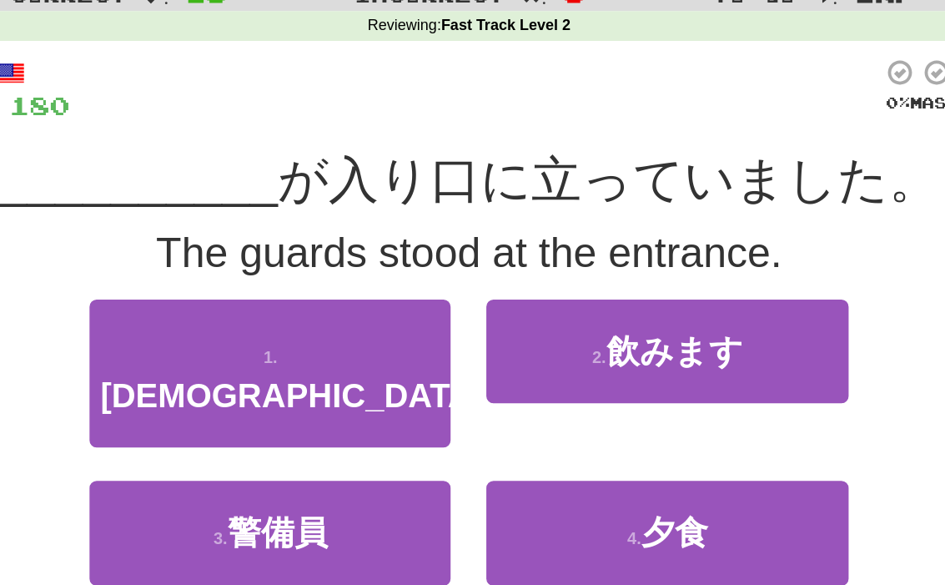
click at [304, 419] on span "警備員" at bounding box center [339, 432] width 70 height 26
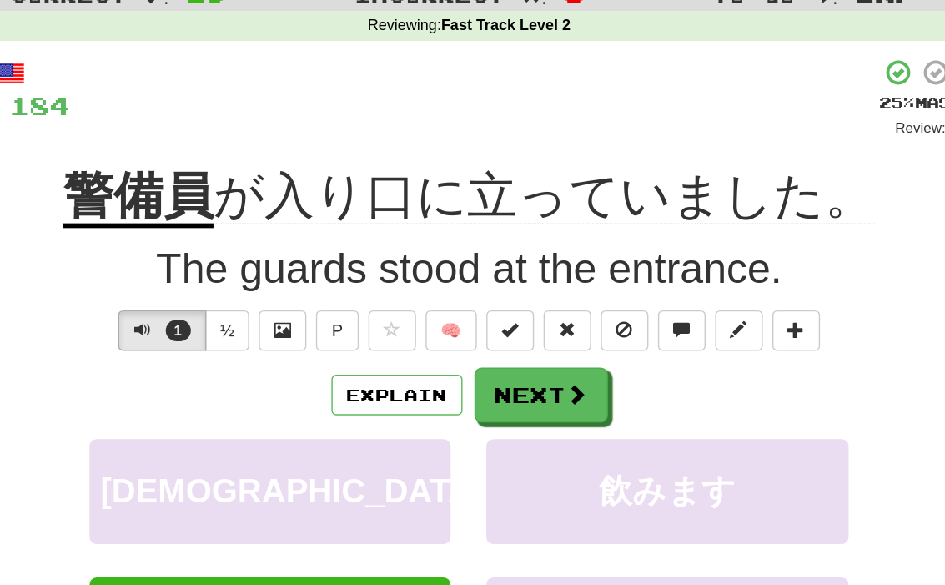
click at [376, 321] on button "Explain" at bounding box center [422, 335] width 92 height 28
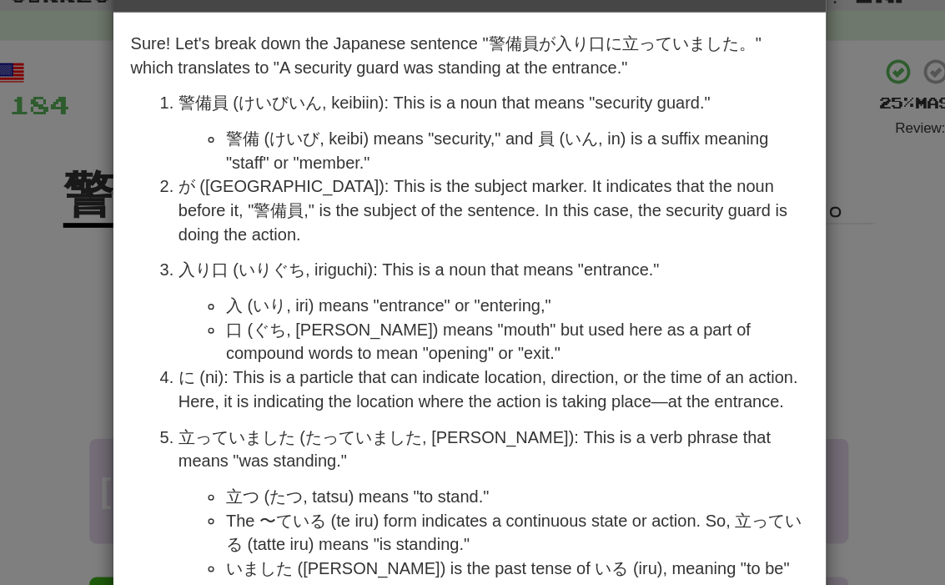
click at [619, 85] on div "× Explanation Sure! Let's break down the Japanese sentence "警備員が入り口に立っていました。" w…" at bounding box center [472, 292] width 945 height 585
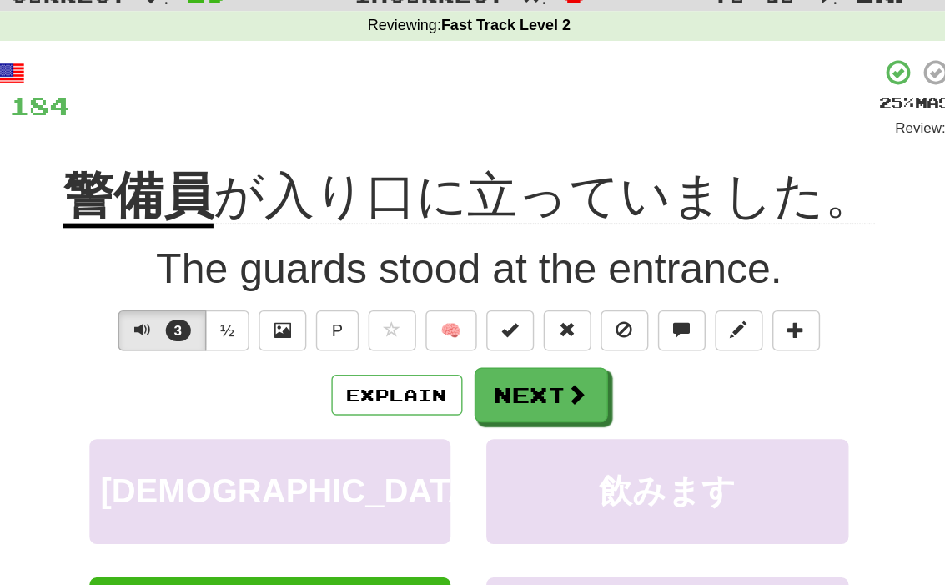
click at [476, 316] on button "Next" at bounding box center [522, 335] width 93 height 38
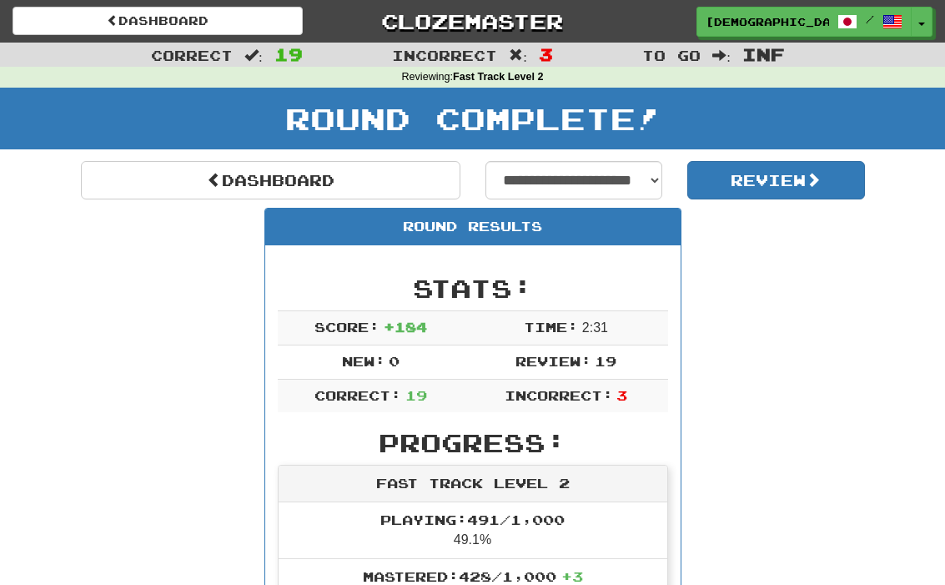
click at [156, 169] on link "Dashboard" at bounding box center [270, 180] width 379 height 38
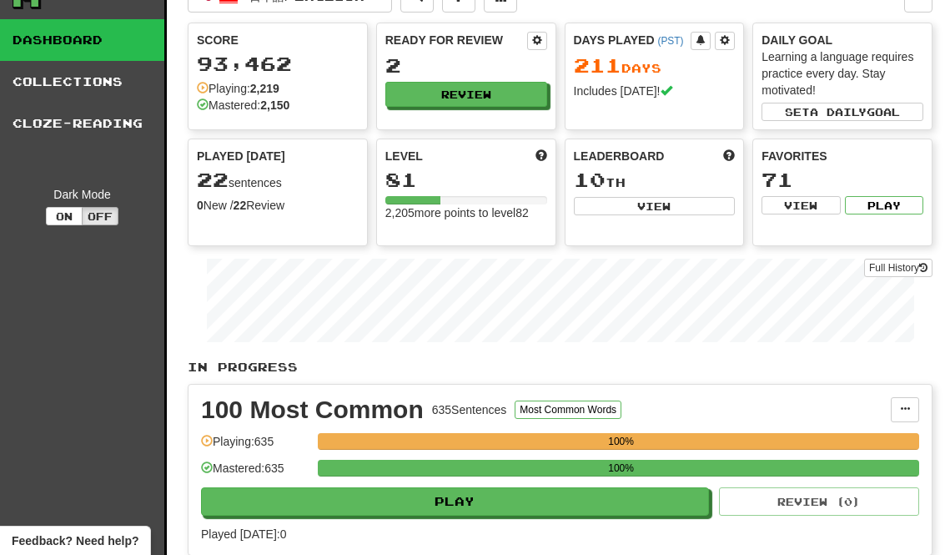
scroll to position [29, 0]
